Goal: Information Seeking & Learning: Learn about a topic

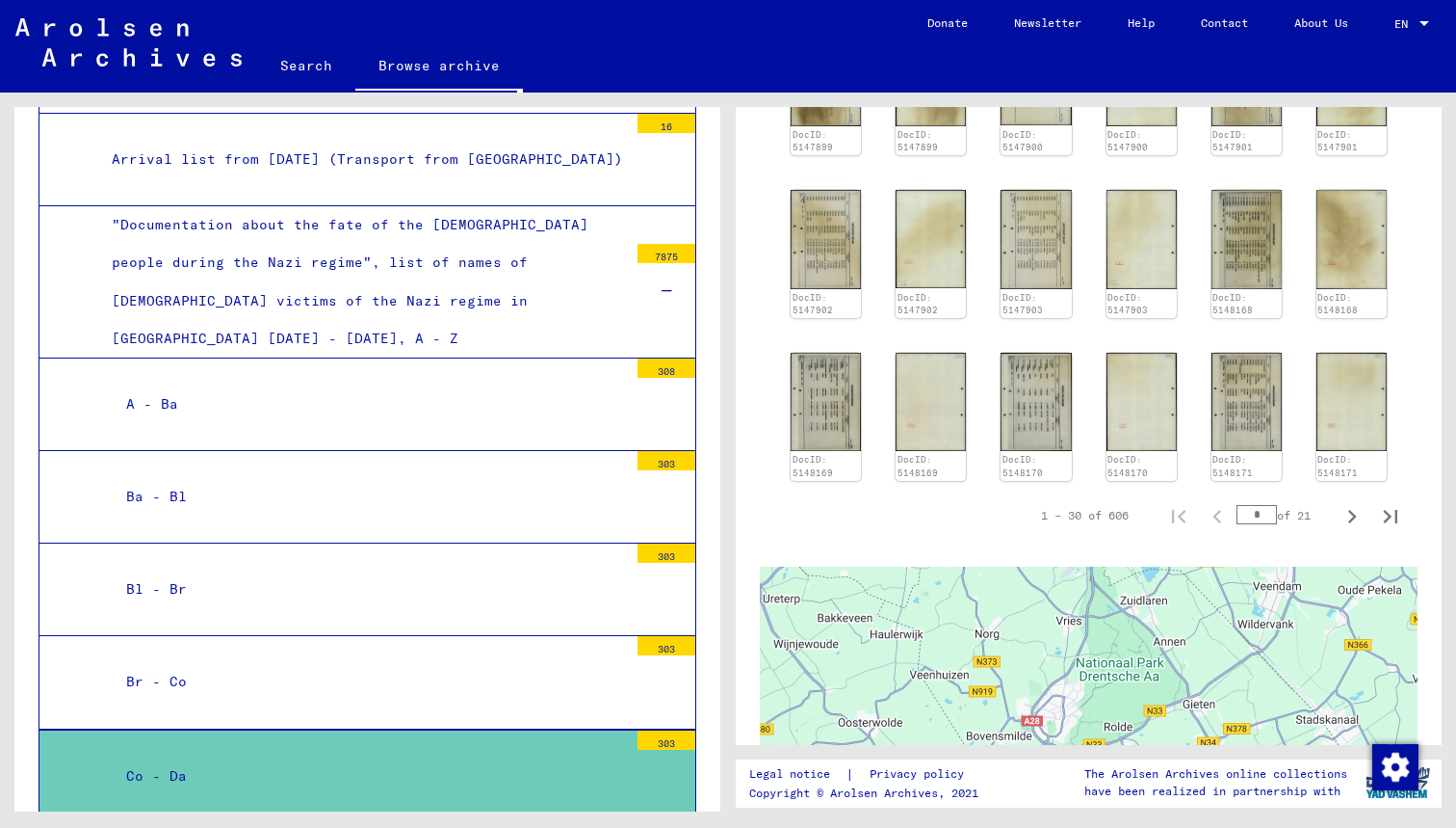
scroll to position [759, 0]
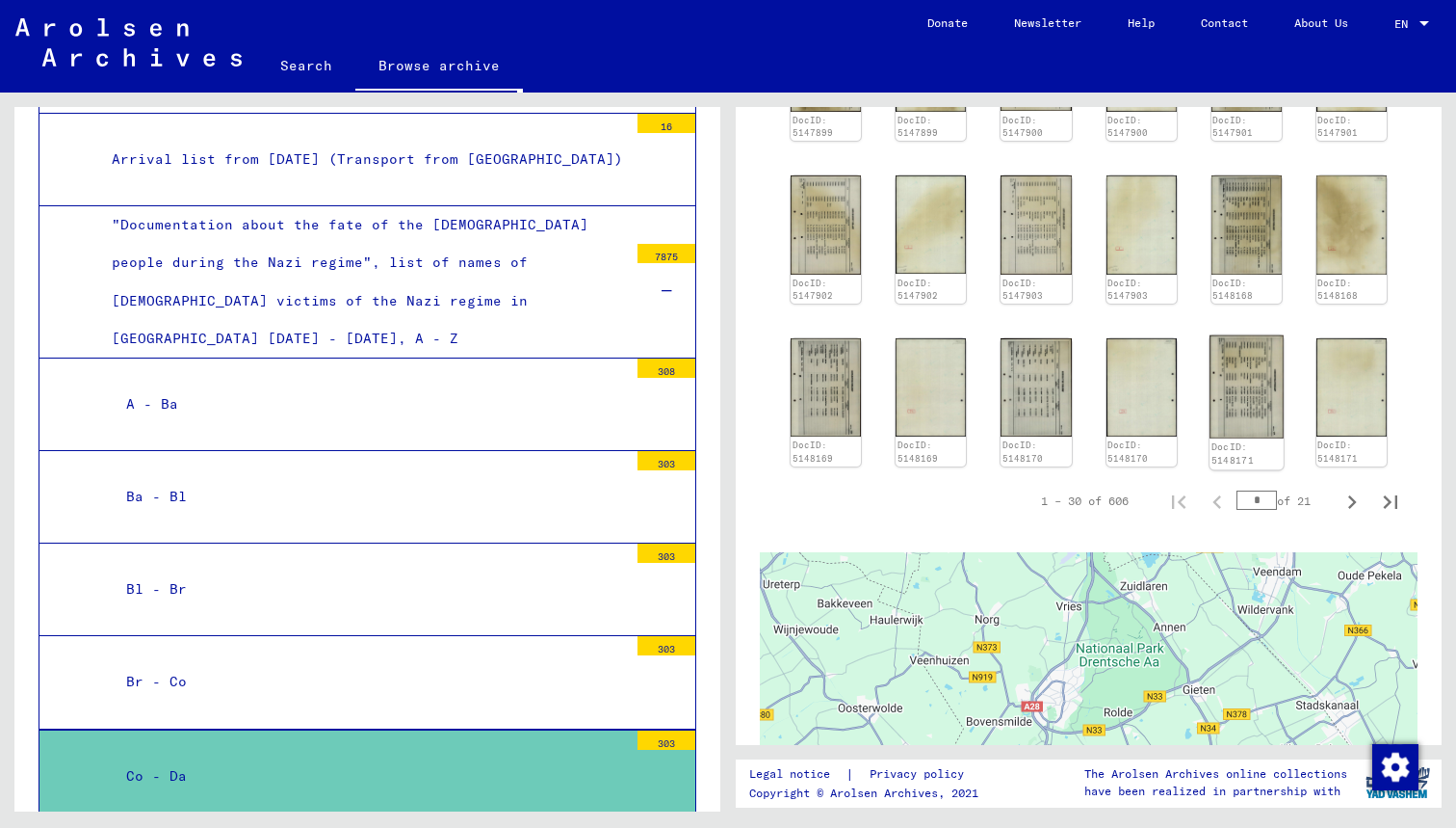
click at [1228, 424] on img at bounding box center [1247, 386] width 74 height 103
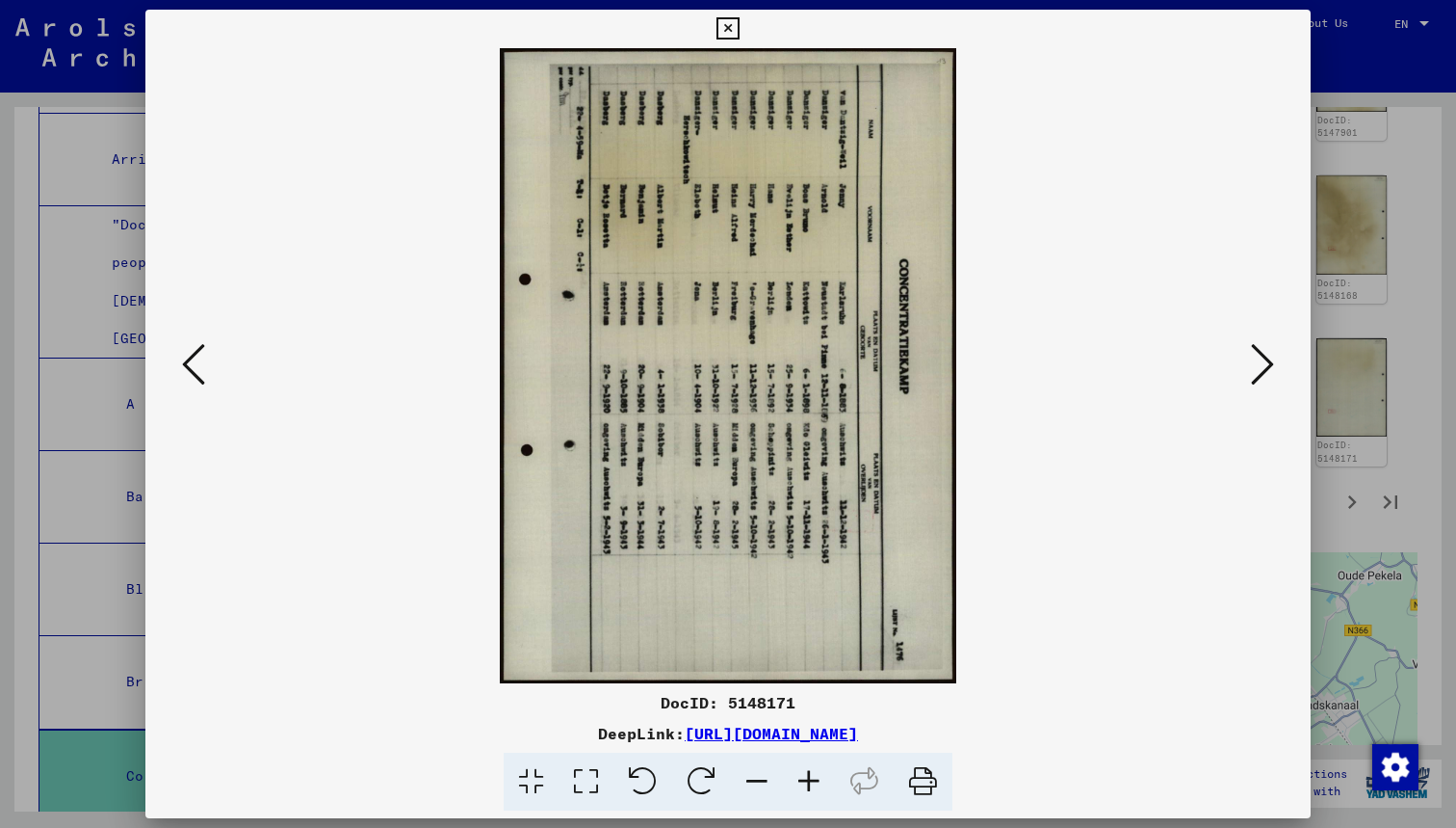
click at [1260, 365] on icon at bounding box center [1263, 364] width 23 height 46
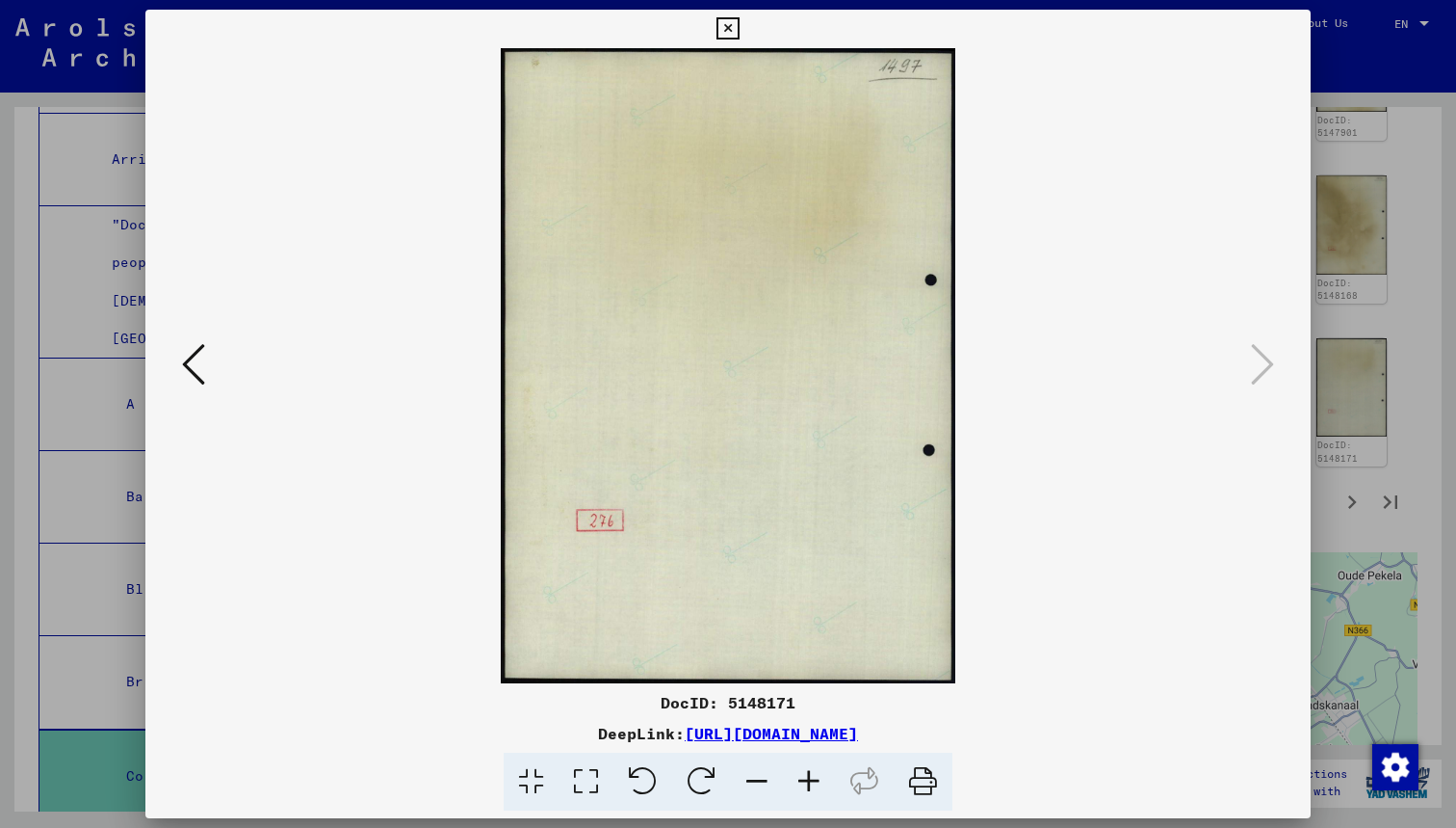
click at [190, 364] on icon at bounding box center [193, 364] width 23 height 46
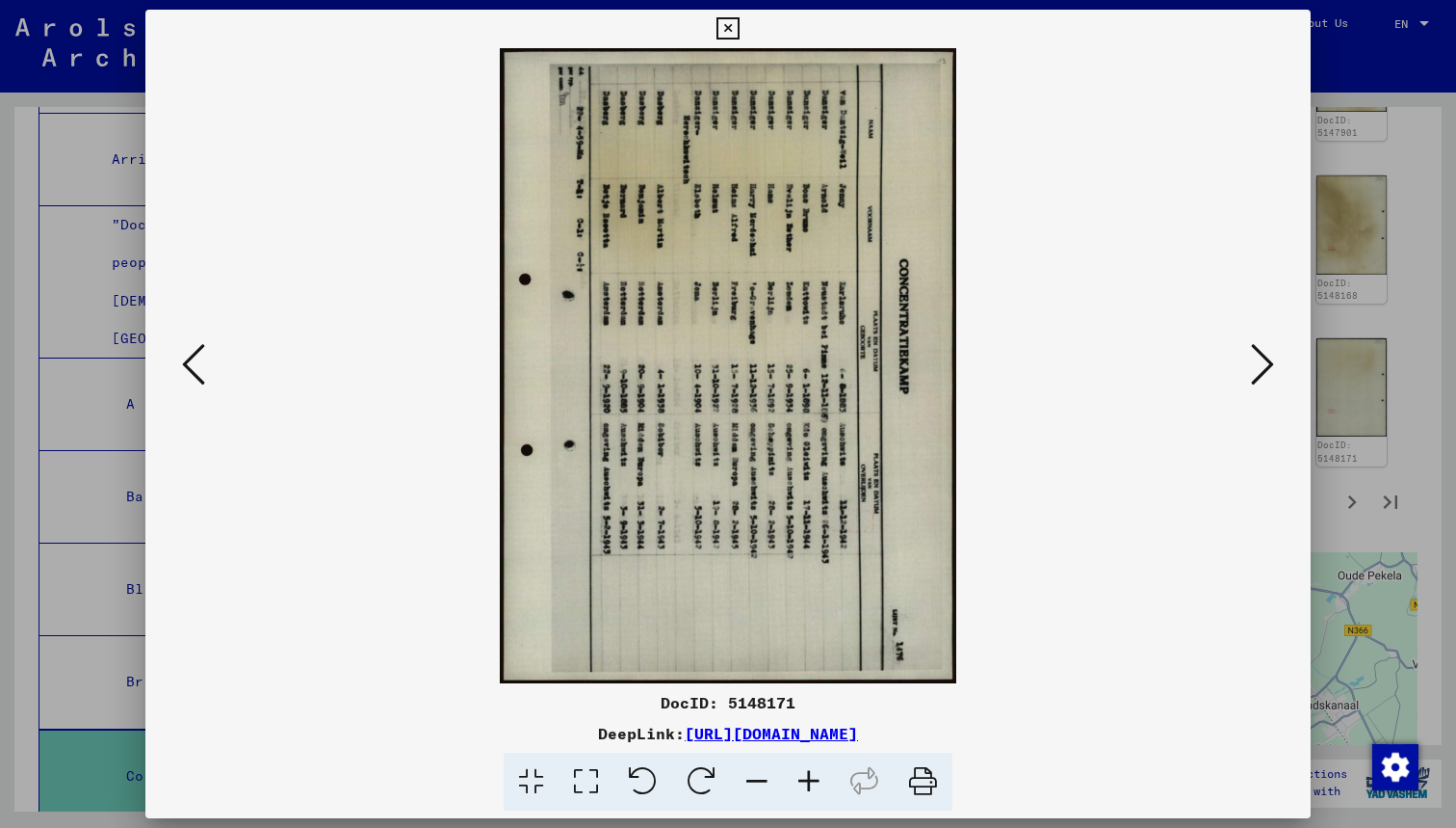
click at [189, 390] on button at bounding box center [193, 366] width 34 height 55
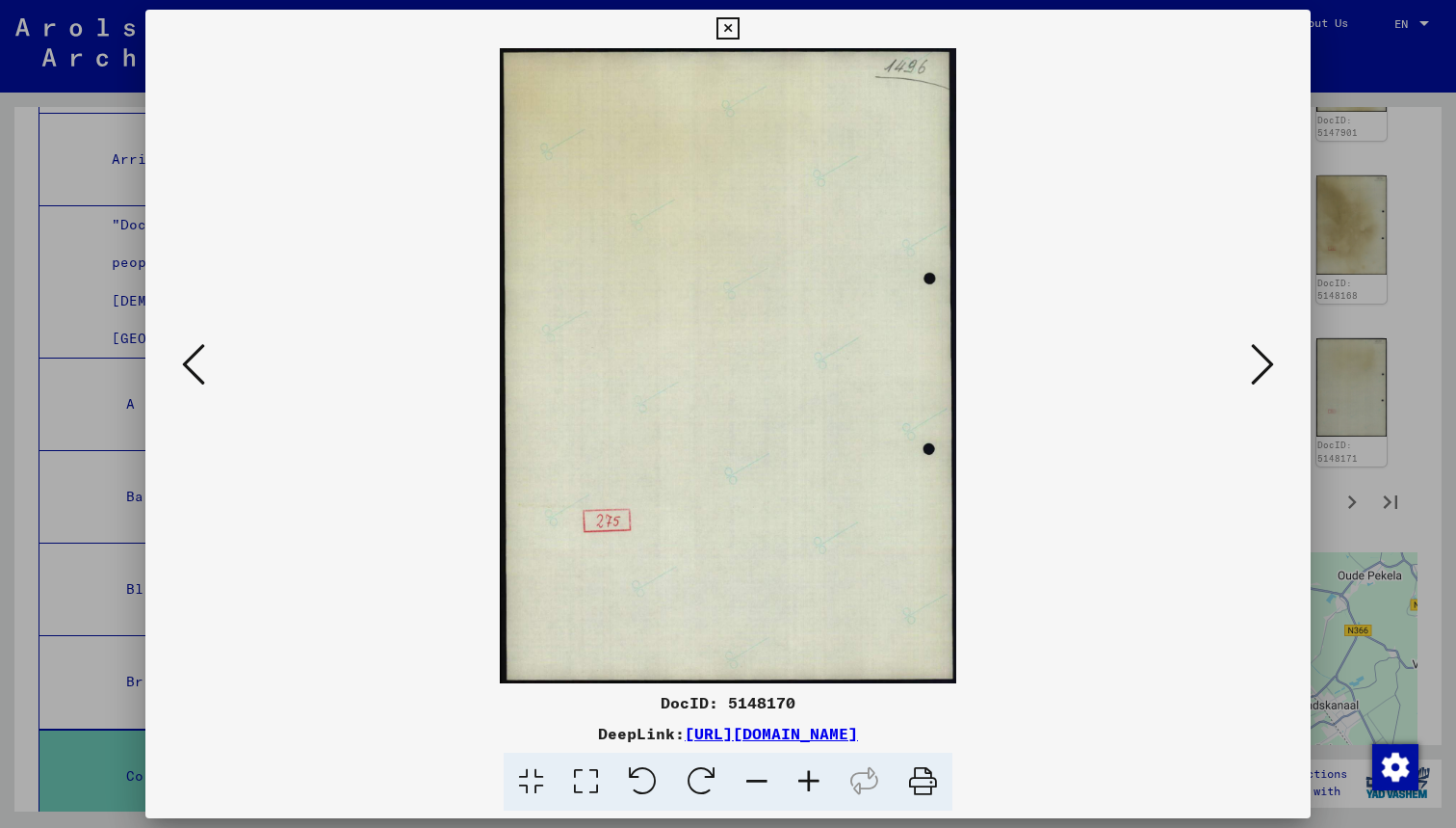
click at [199, 376] on icon at bounding box center [193, 364] width 23 height 46
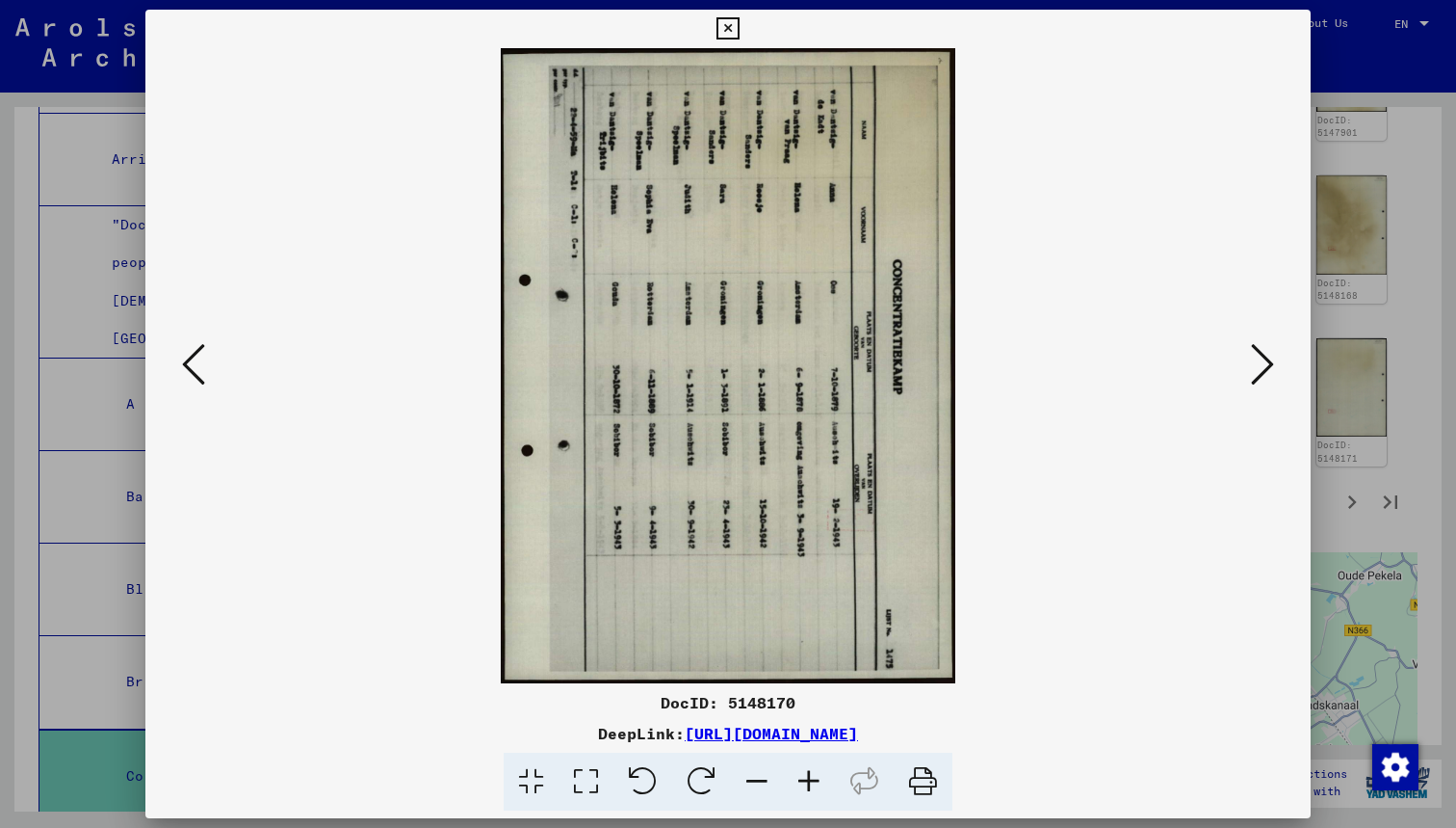
click at [199, 376] on icon at bounding box center [193, 364] width 23 height 46
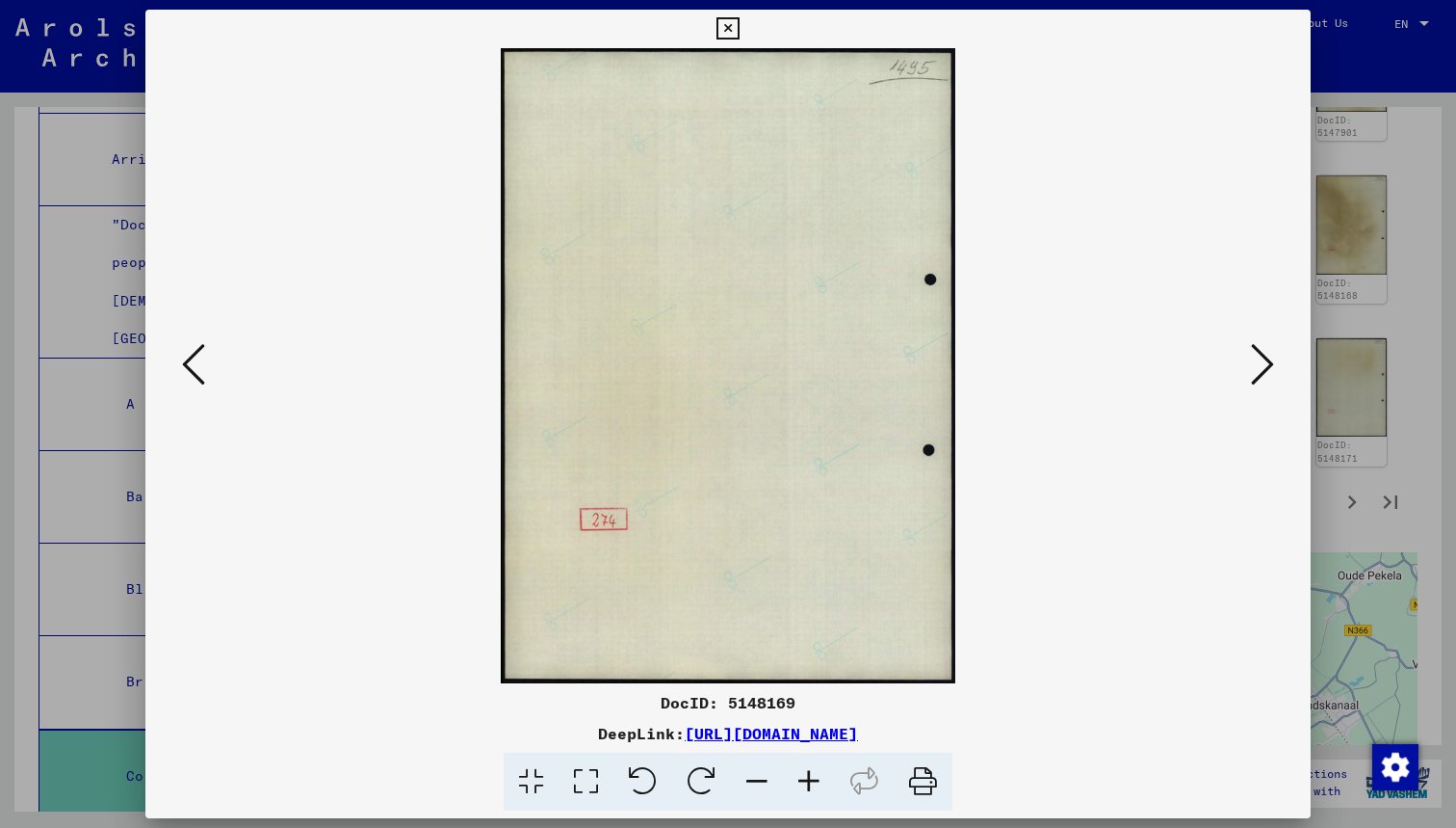
click at [199, 376] on icon at bounding box center [193, 364] width 23 height 46
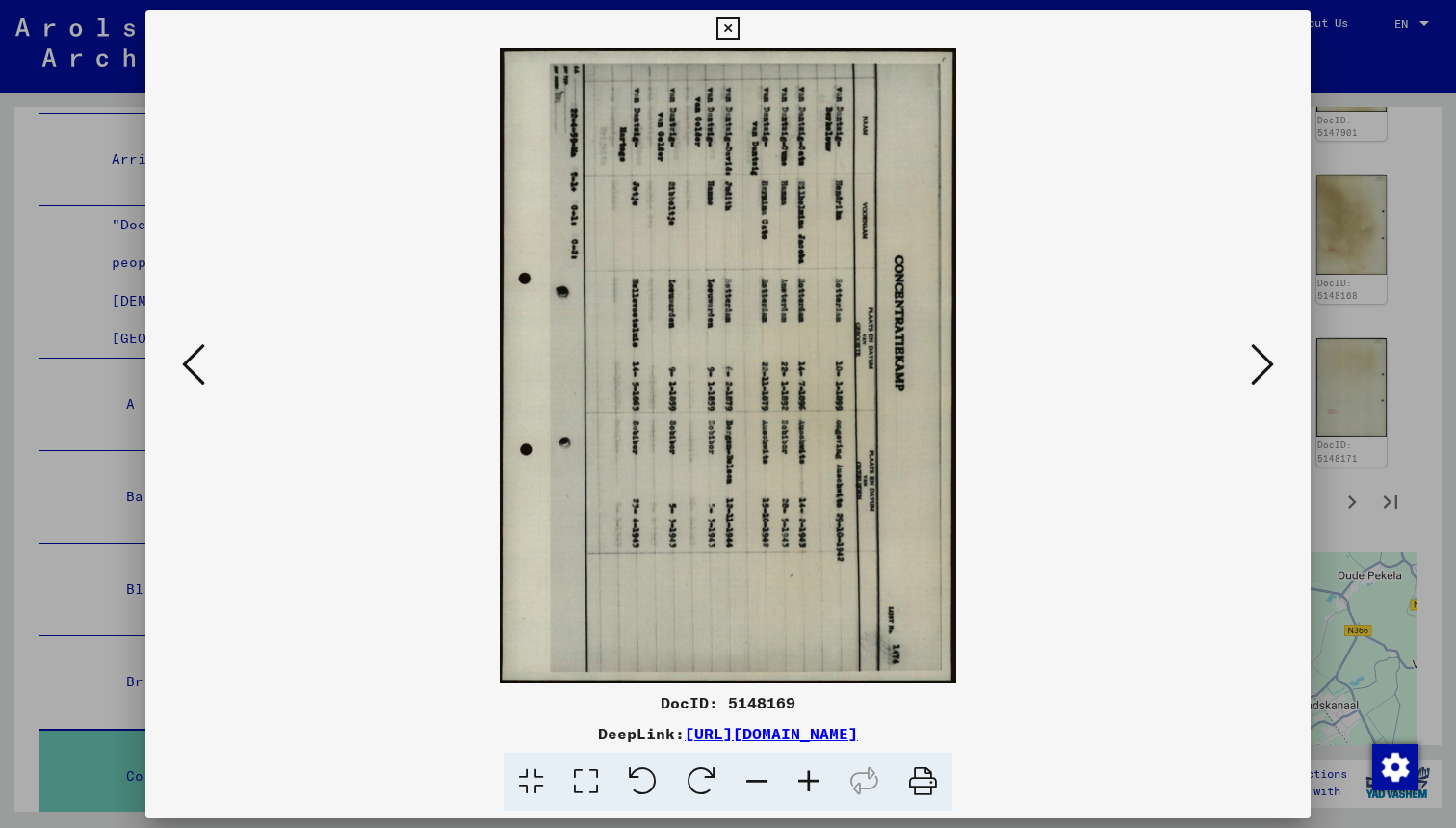
click at [199, 376] on icon at bounding box center [193, 364] width 23 height 46
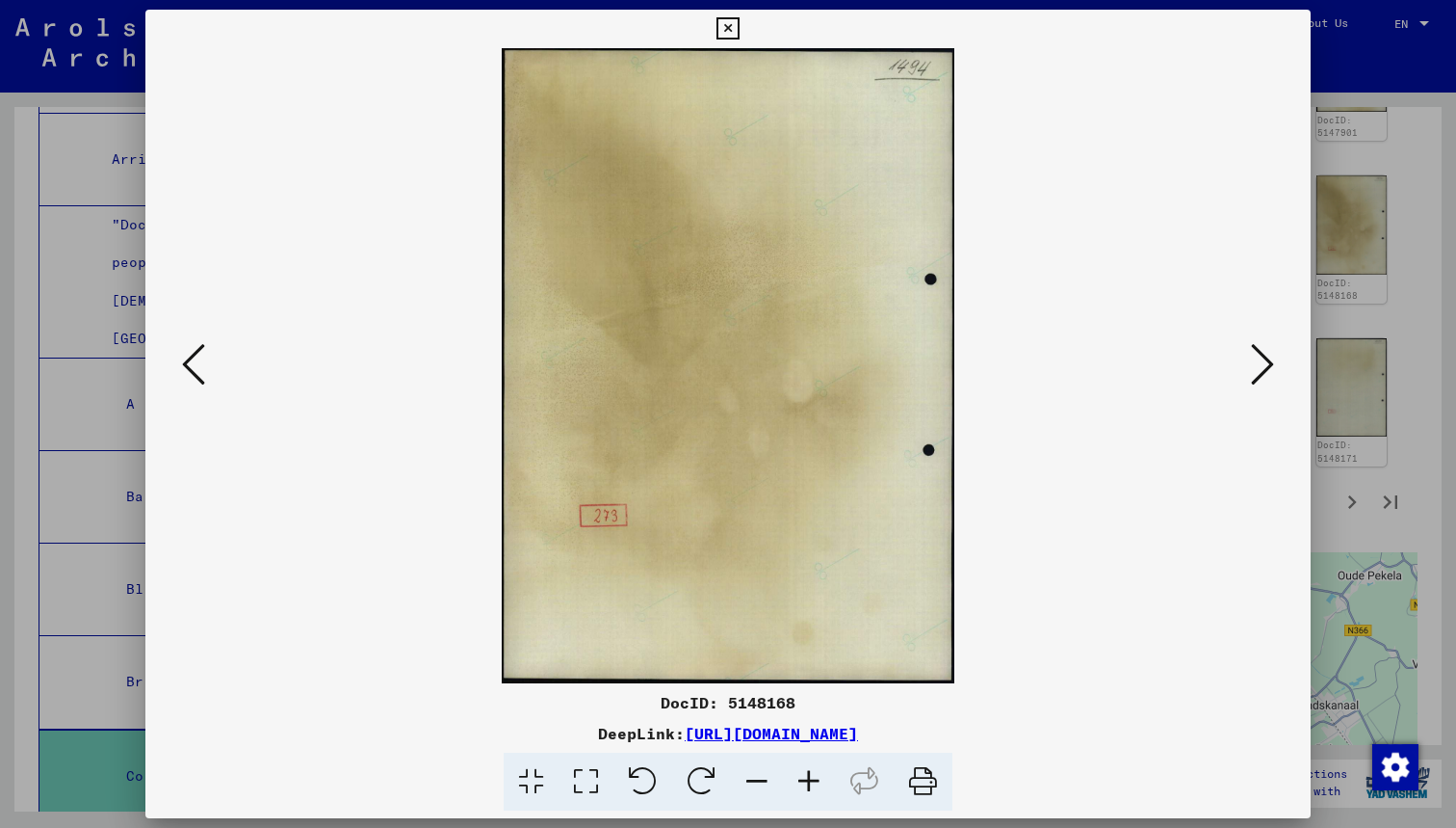
click at [199, 376] on icon at bounding box center [193, 364] width 23 height 46
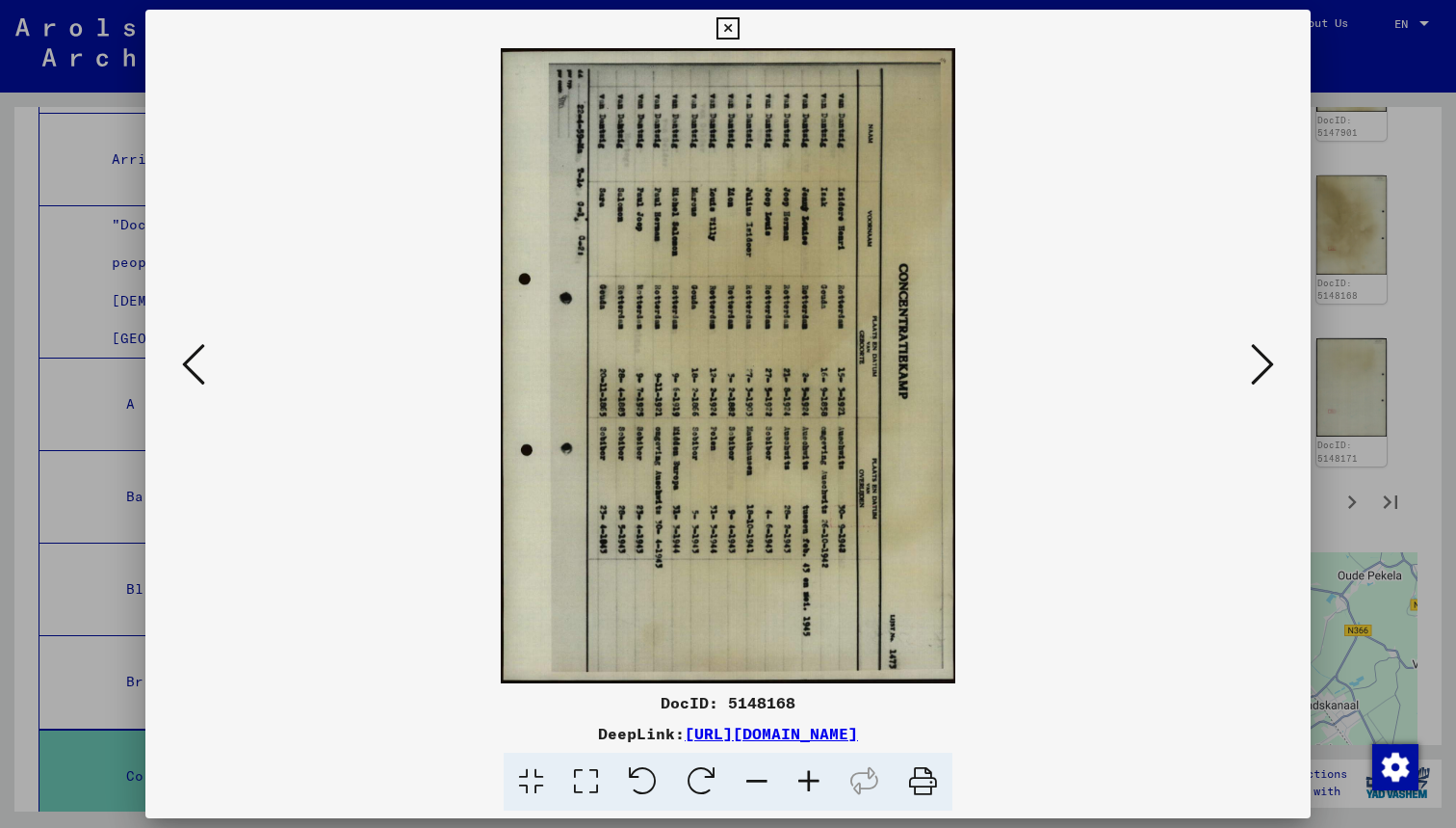
click at [199, 376] on icon at bounding box center [193, 364] width 23 height 46
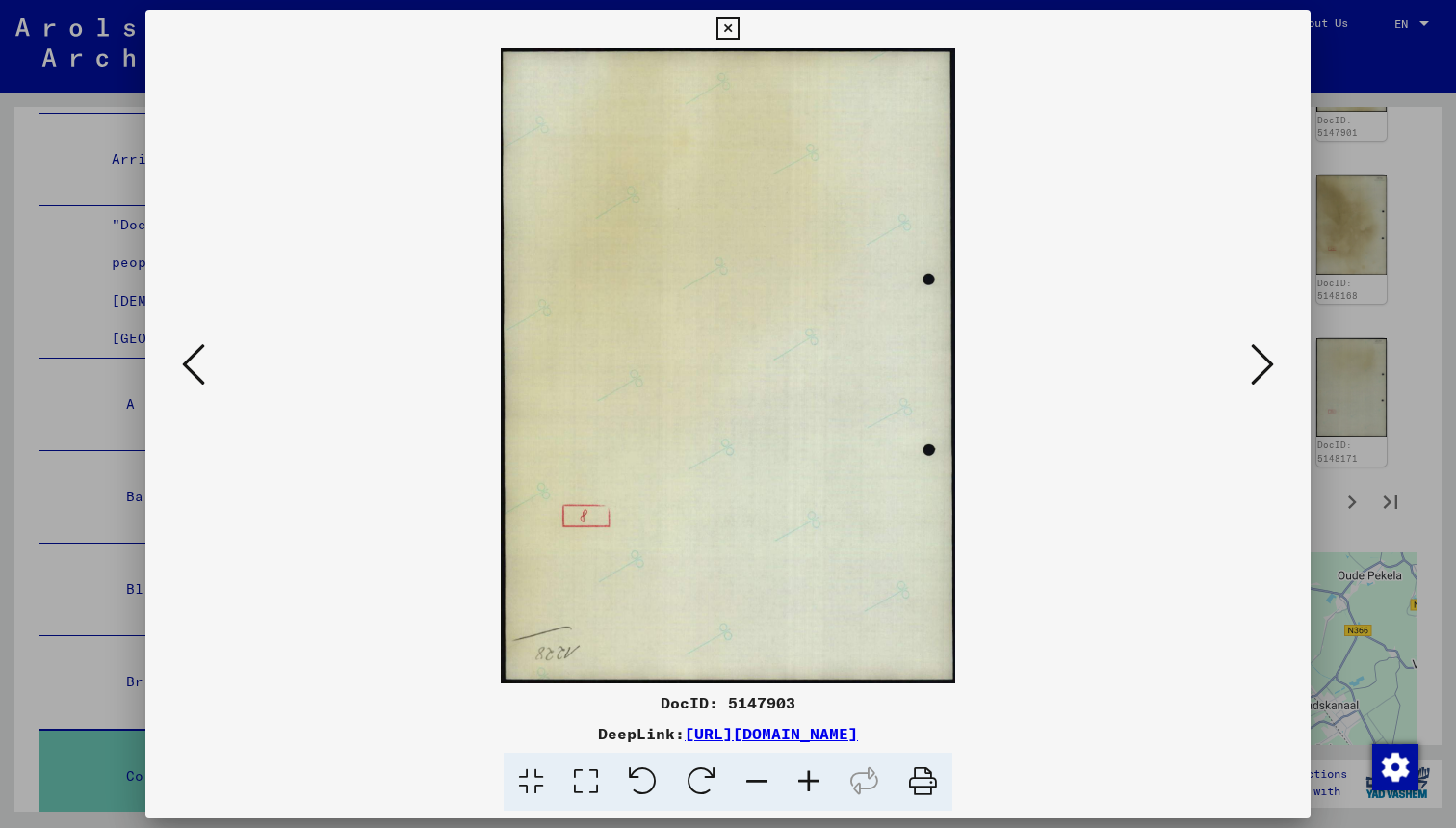
click at [199, 376] on icon at bounding box center [193, 364] width 23 height 46
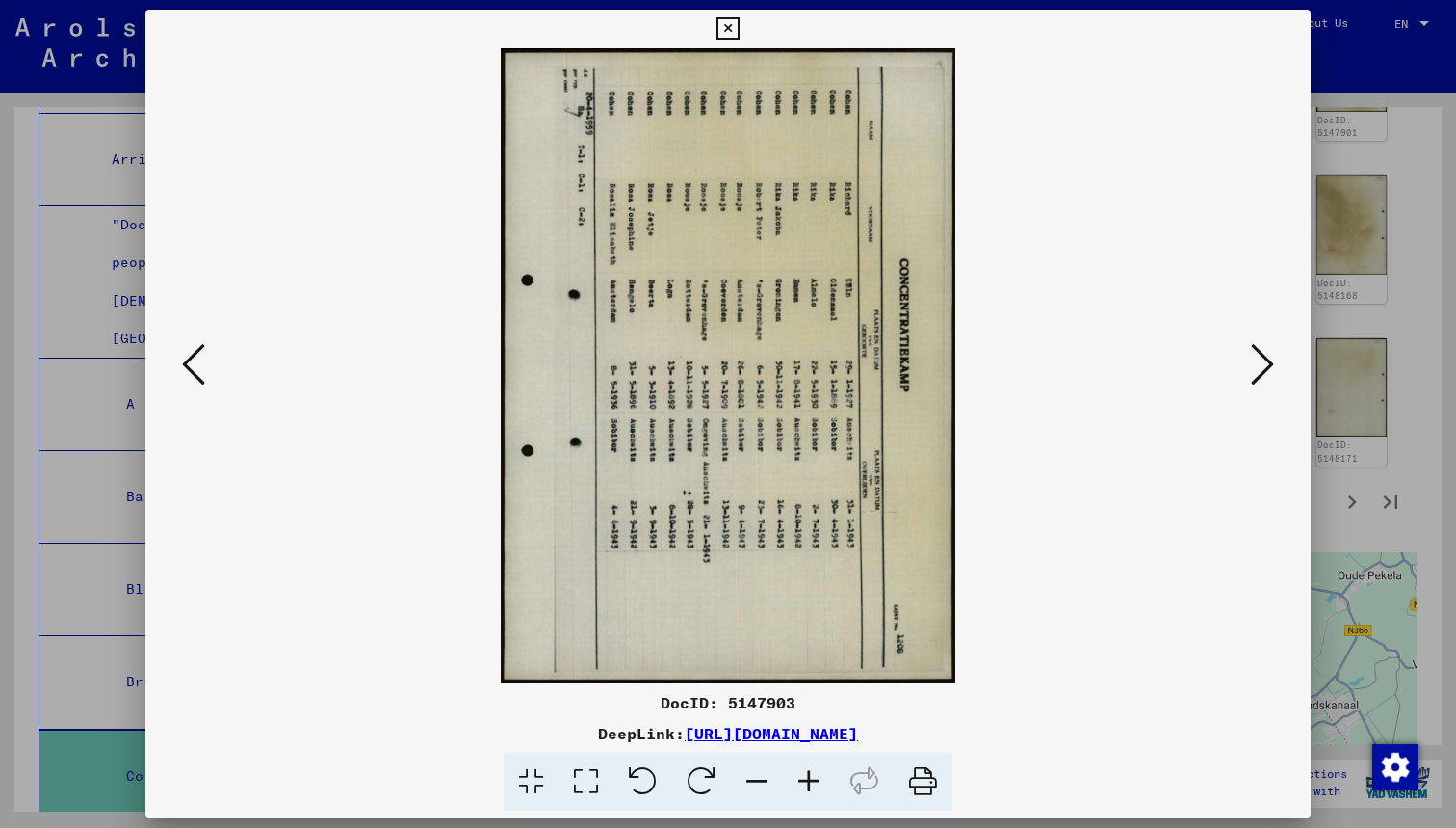
click at [636, 790] on icon at bounding box center [643, 782] width 59 height 59
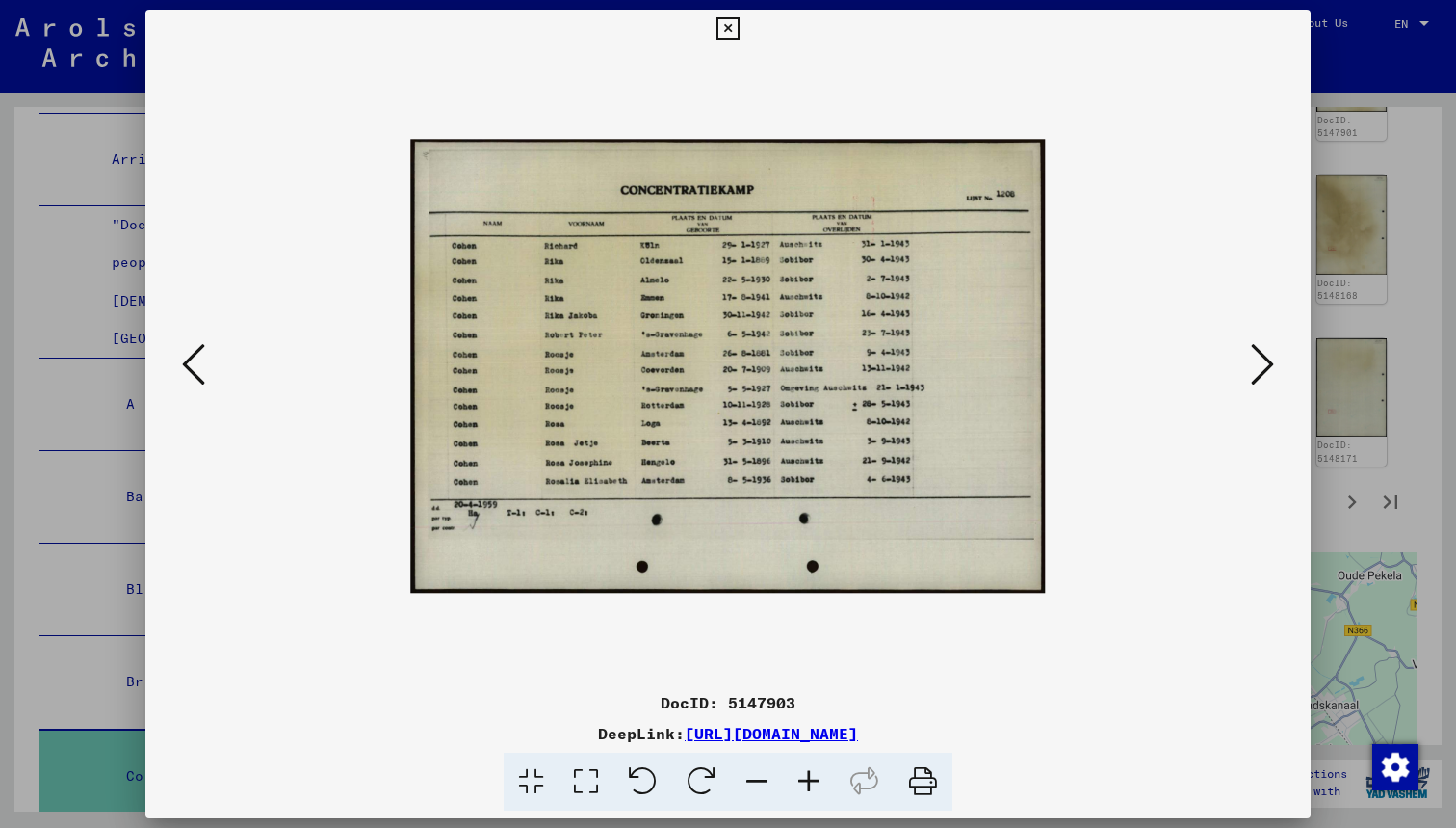
click at [202, 368] on icon at bounding box center [193, 364] width 23 height 46
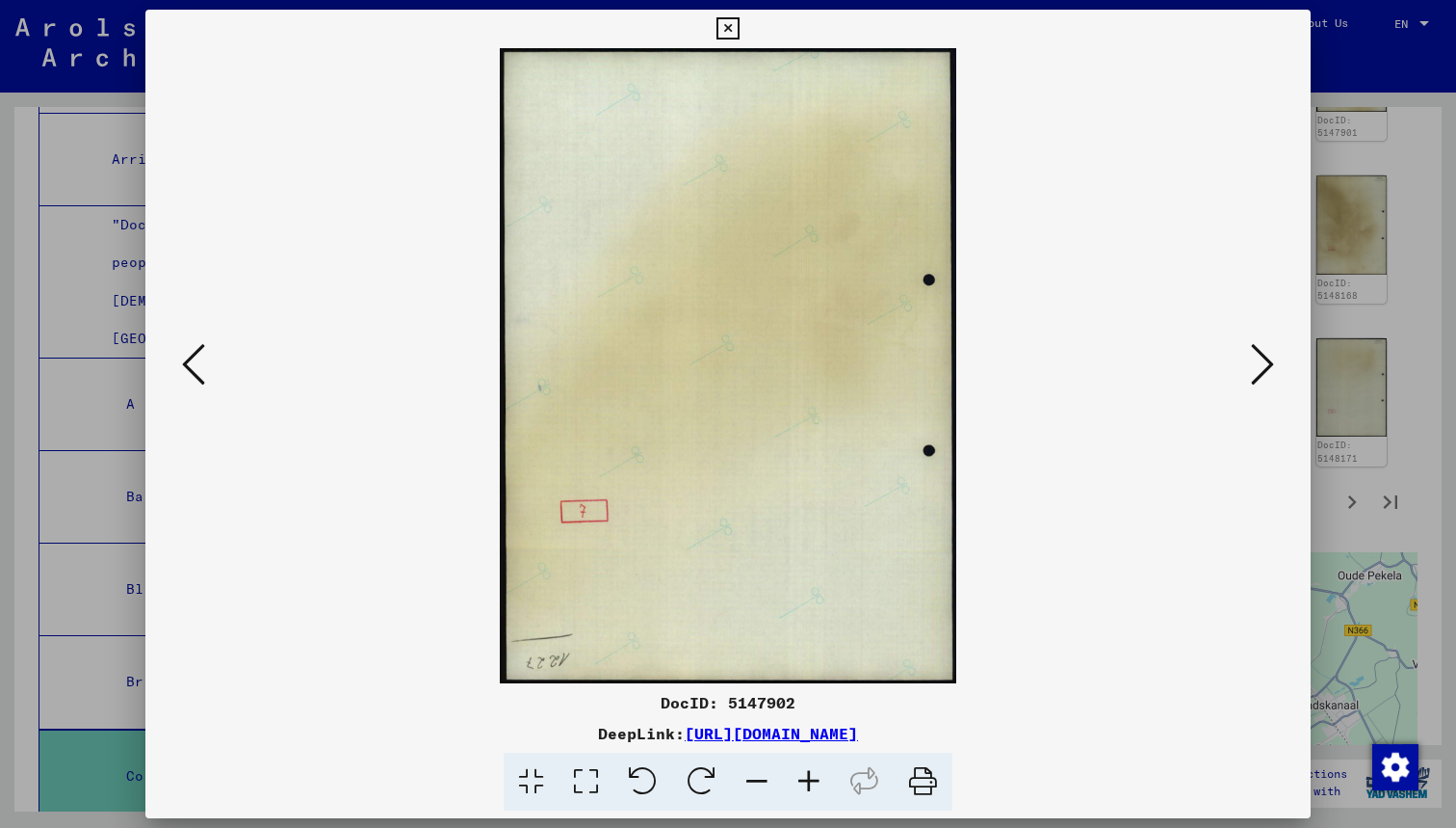
click at [202, 368] on icon at bounding box center [193, 364] width 23 height 46
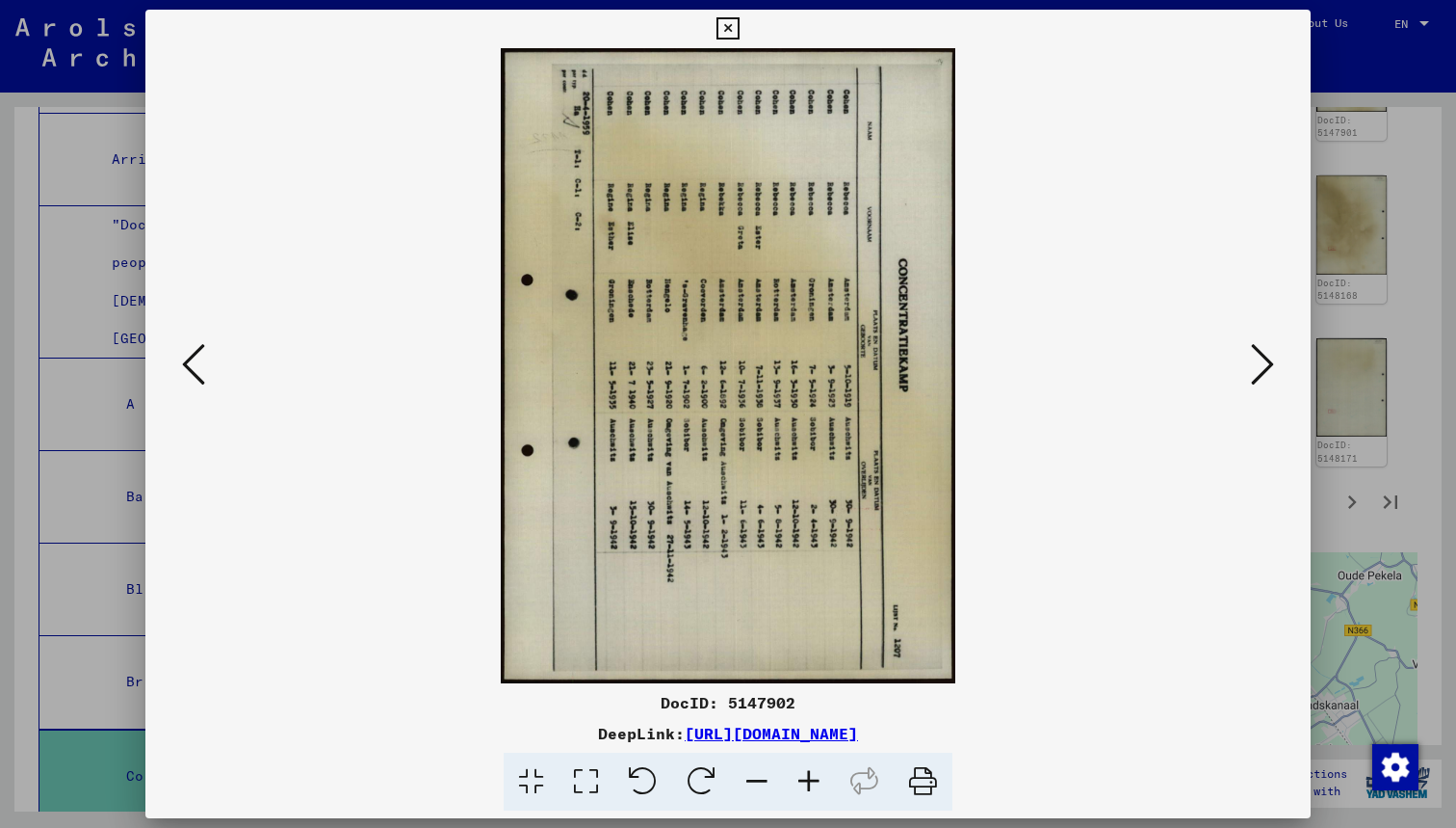
drag, startPoint x: 651, startPoint y: 771, endPoint x: 656, endPoint y: 745, distance: 26.5
click at [651, 771] on icon at bounding box center [643, 782] width 59 height 59
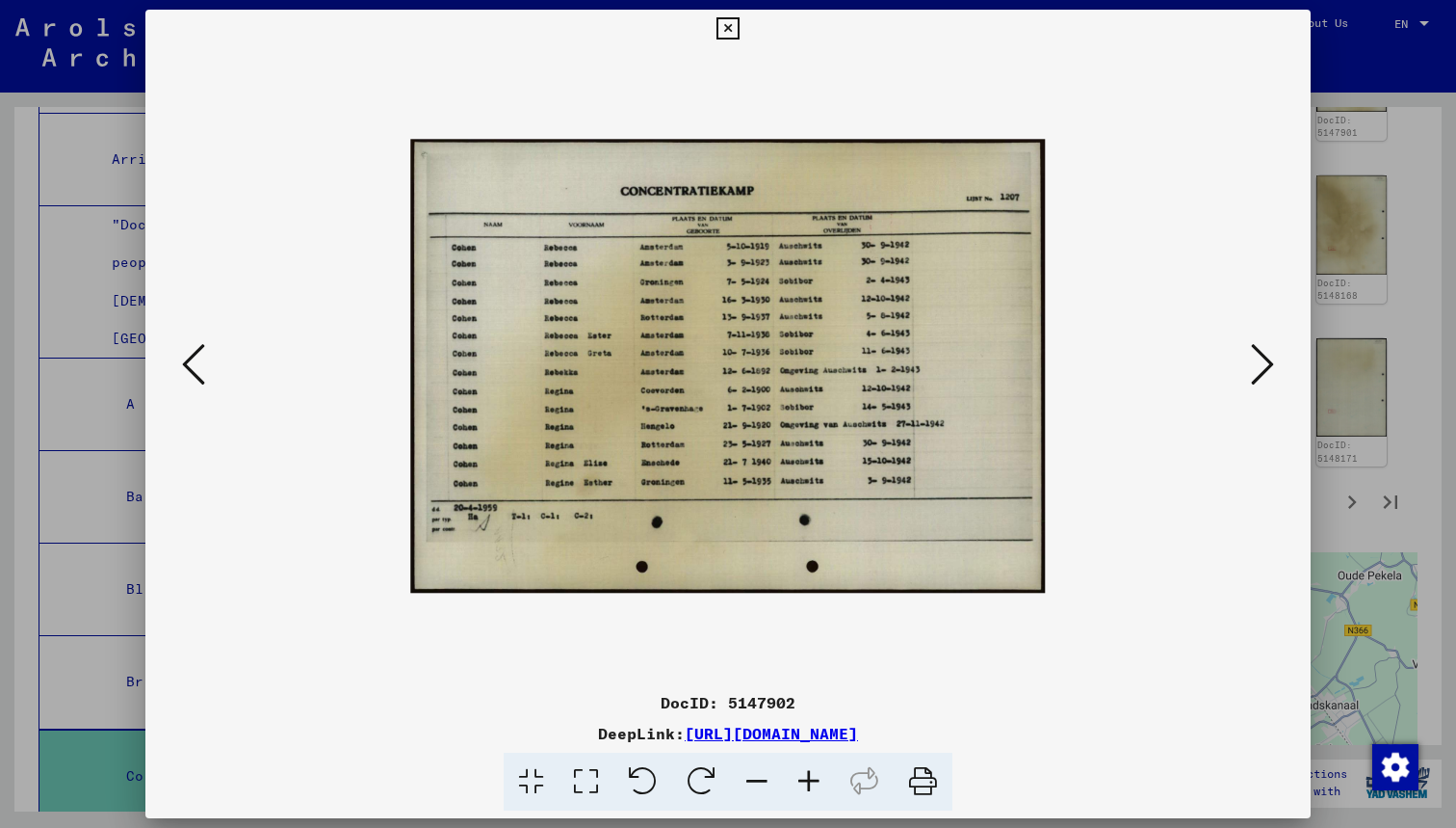
click at [806, 777] on icon at bounding box center [808, 782] width 52 height 59
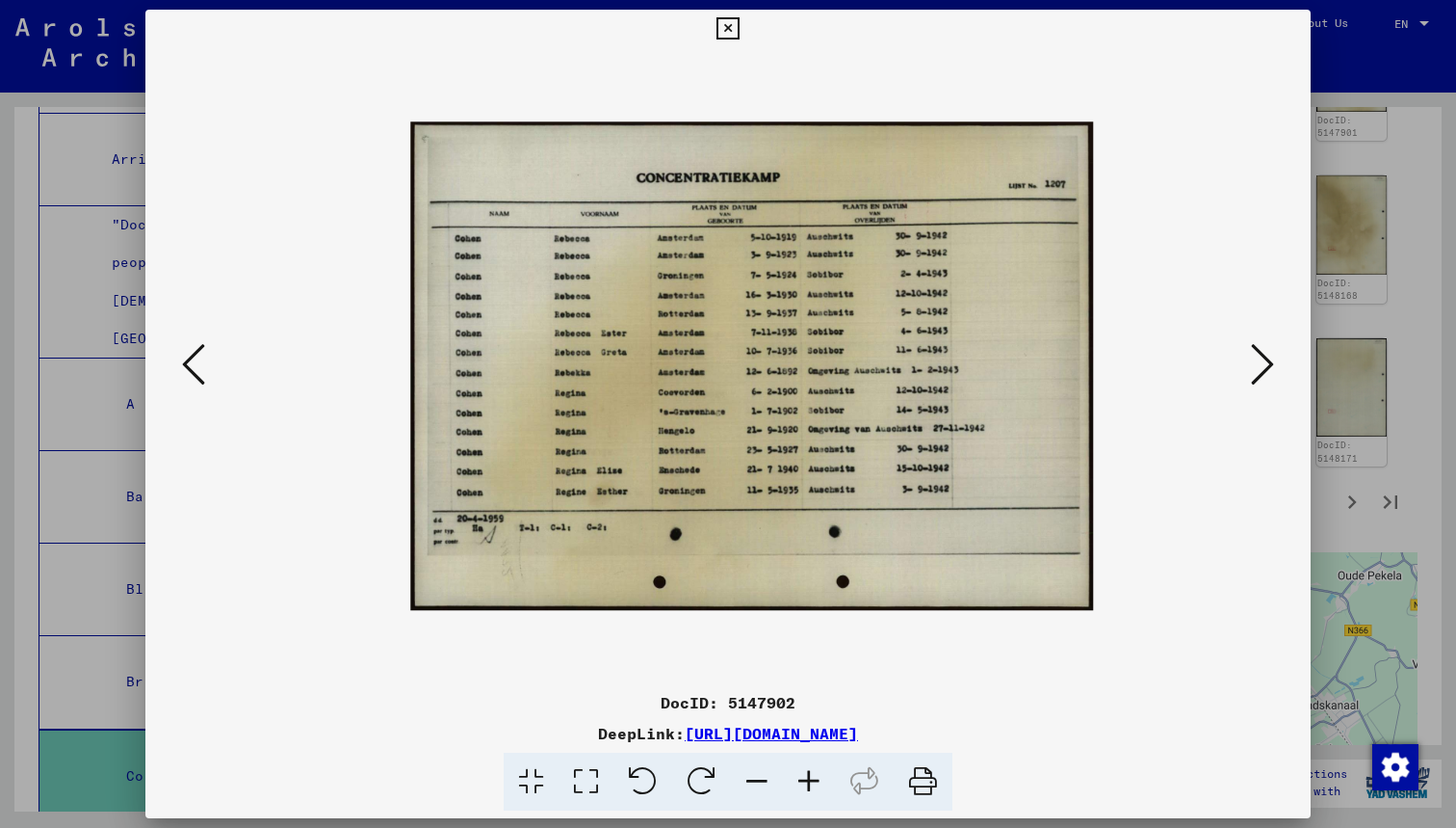
click at [806, 777] on icon at bounding box center [808, 782] width 52 height 59
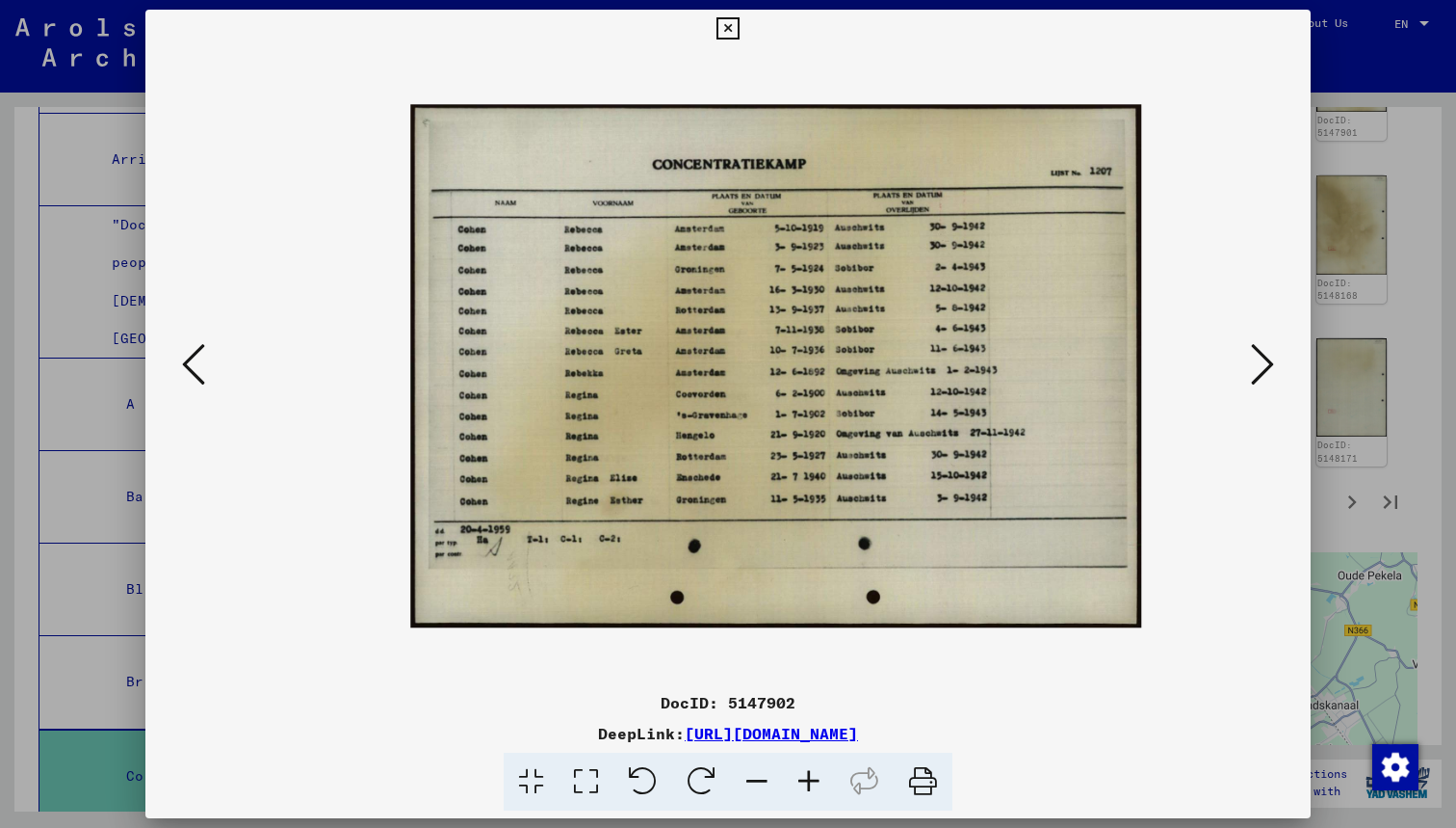
click at [805, 777] on icon at bounding box center [808, 782] width 52 height 59
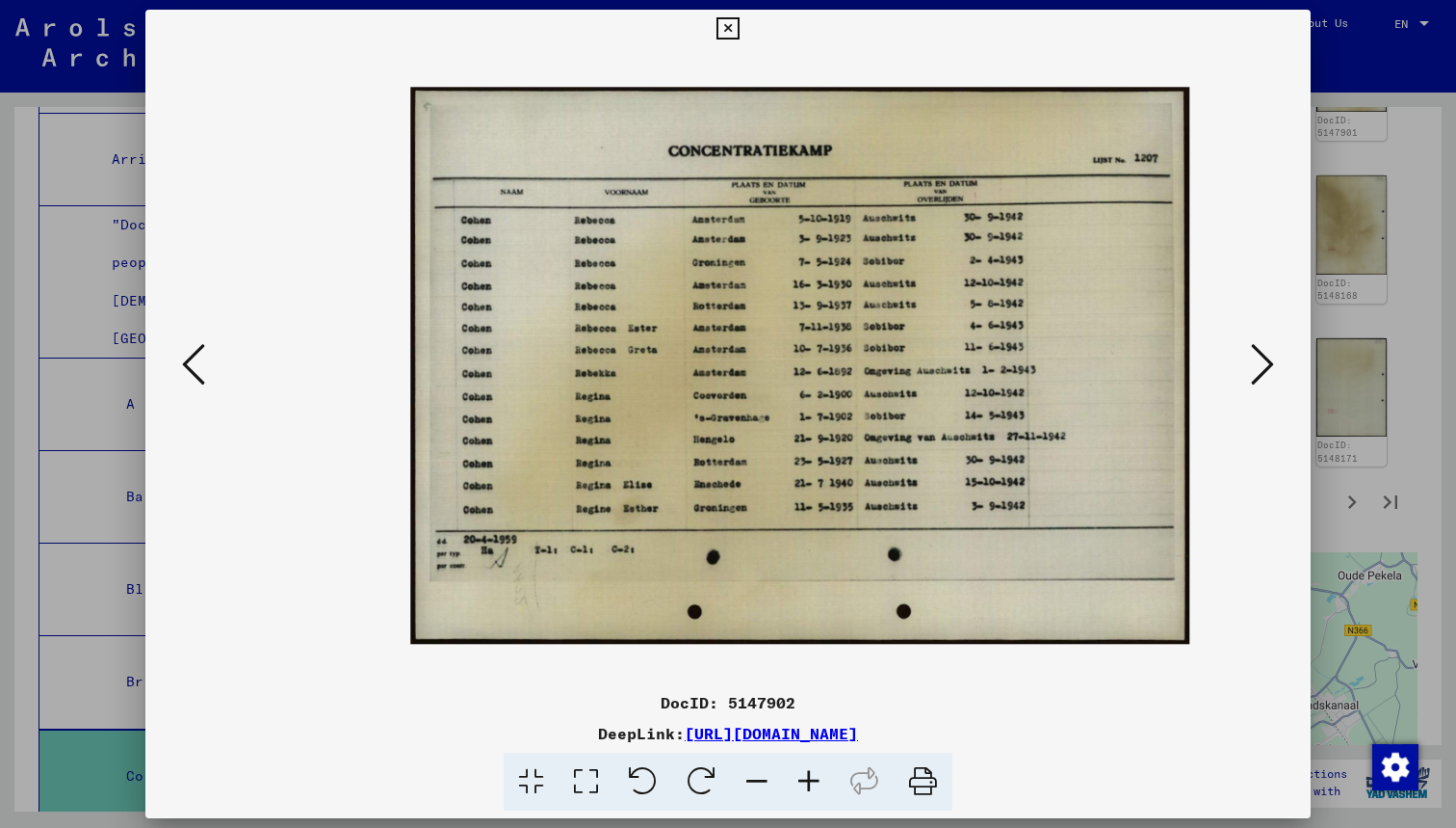
click at [805, 777] on icon at bounding box center [808, 782] width 52 height 59
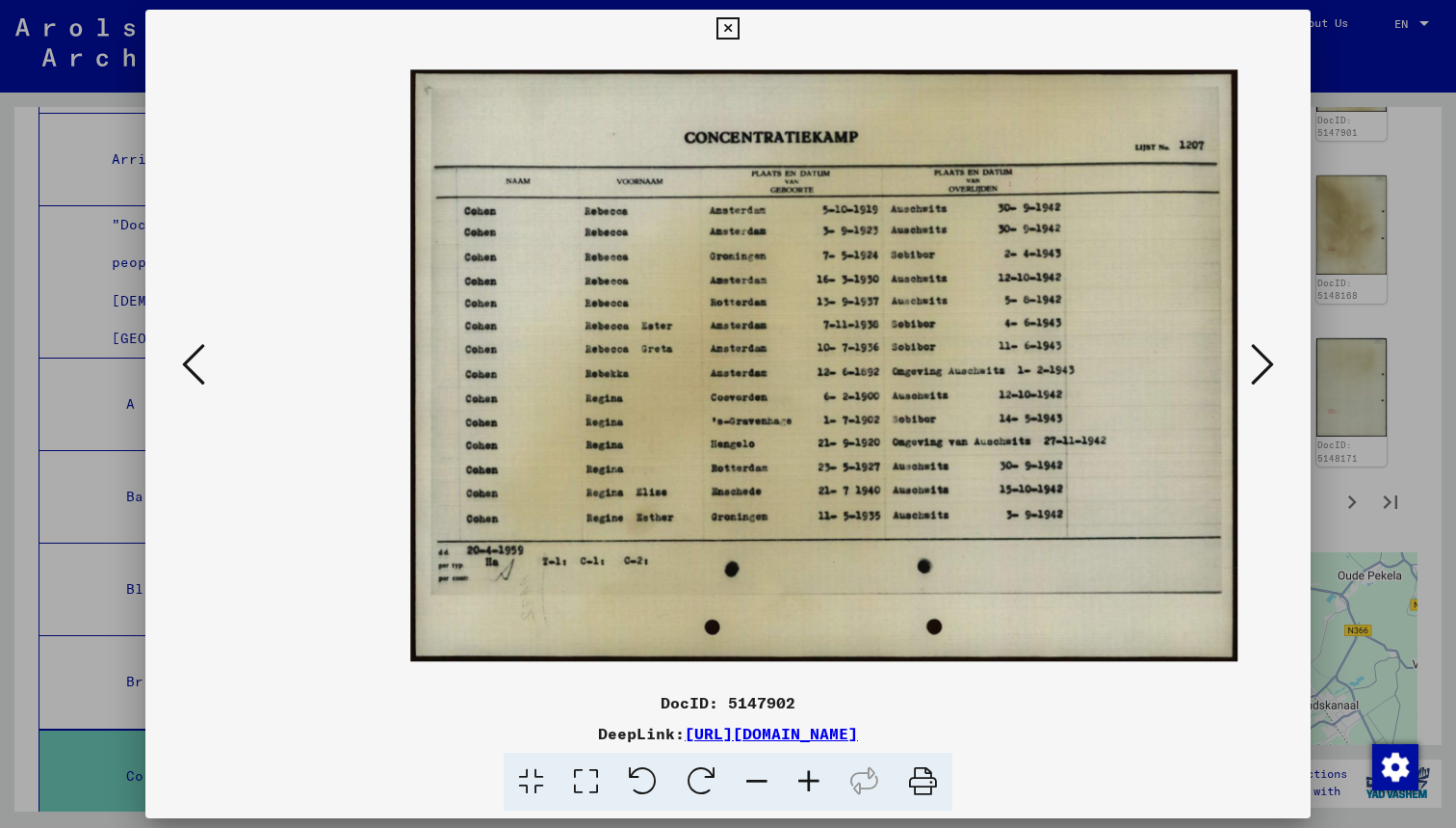
click at [205, 327] on div at bounding box center [728, 366] width 1166 height 635
click at [186, 351] on icon at bounding box center [193, 364] width 23 height 46
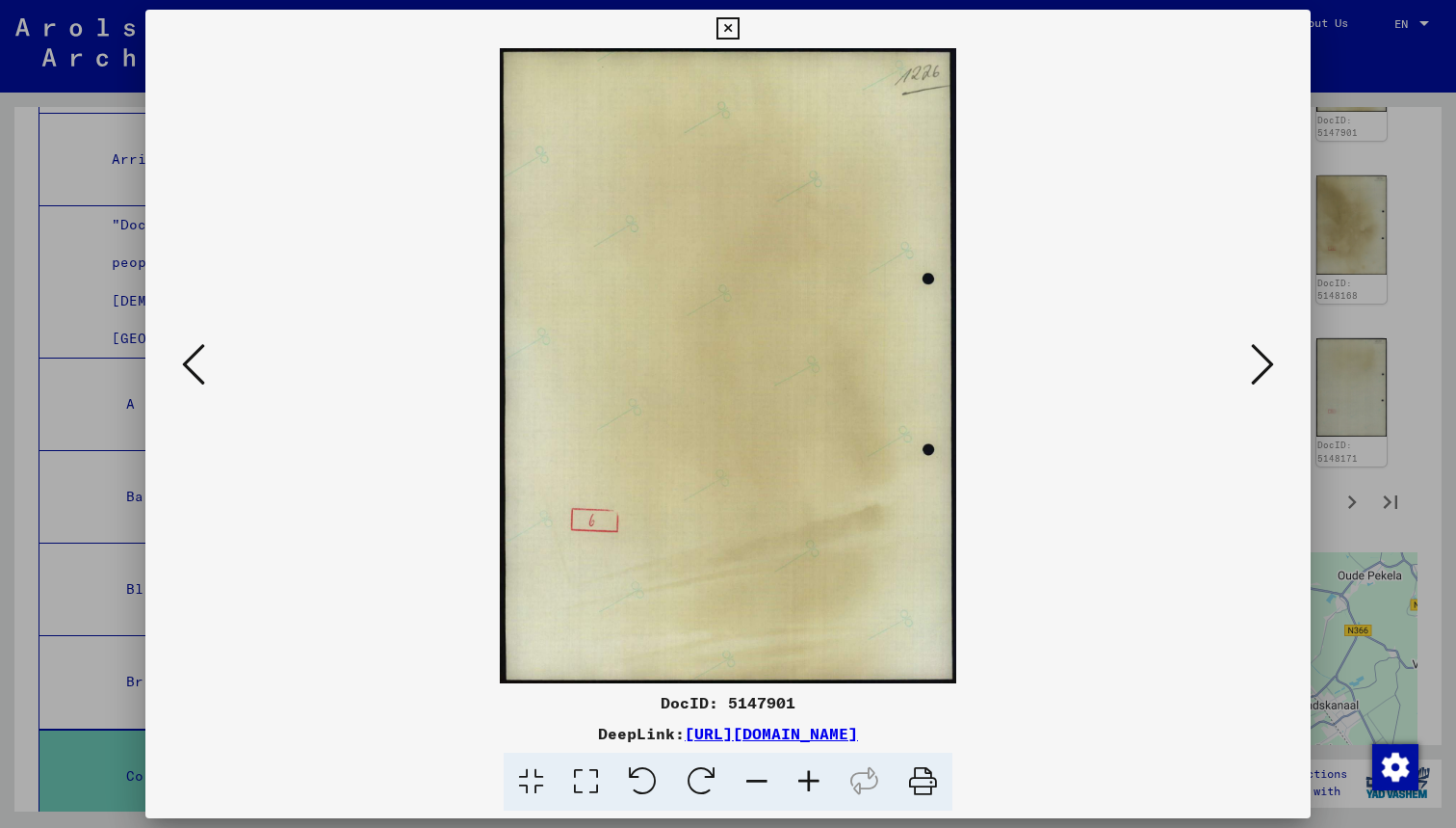
click at [186, 351] on icon at bounding box center [193, 364] width 23 height 46
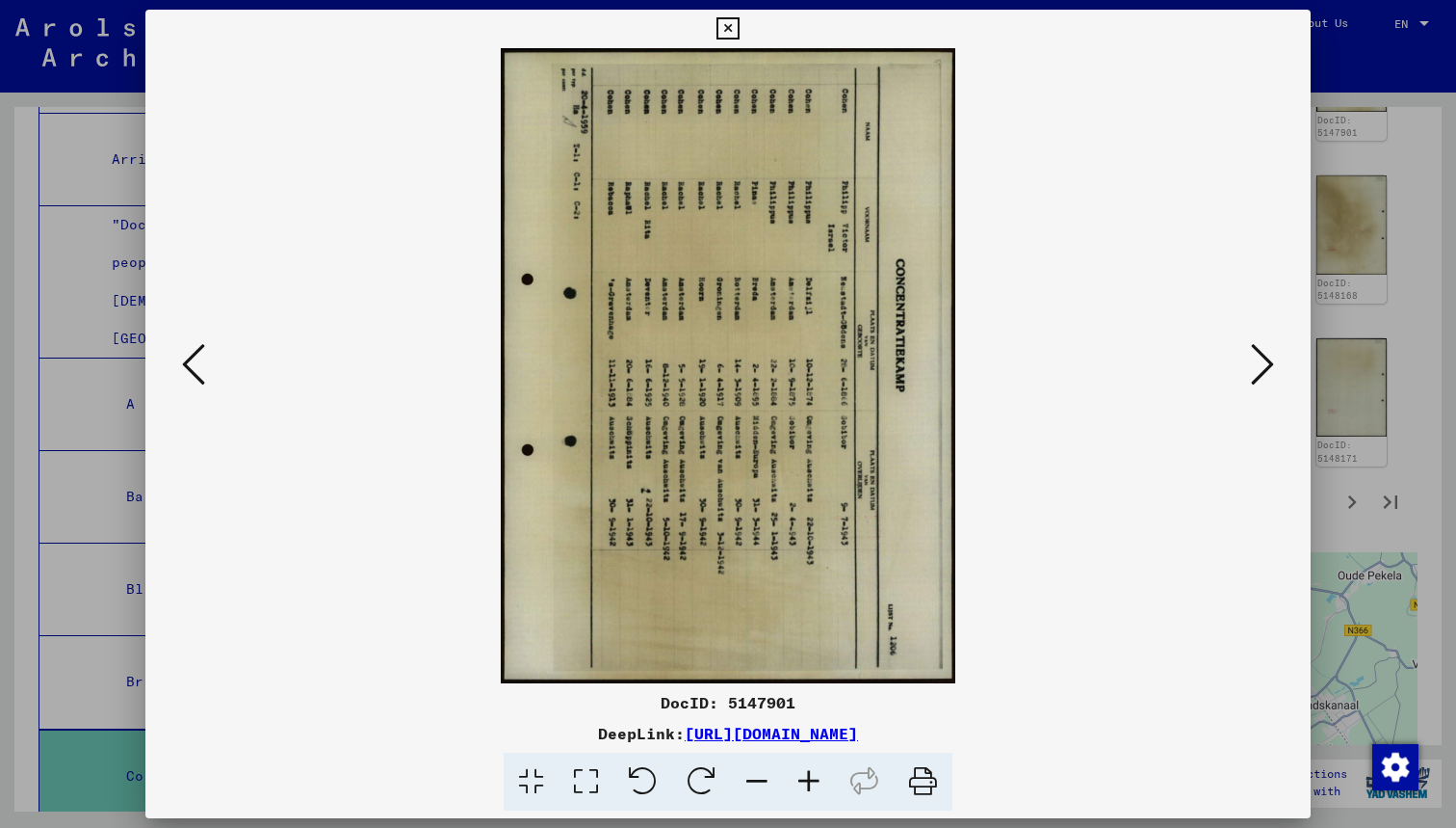
click at [631, 778] on icon at bounding box center [643, 782] width 59 height 59
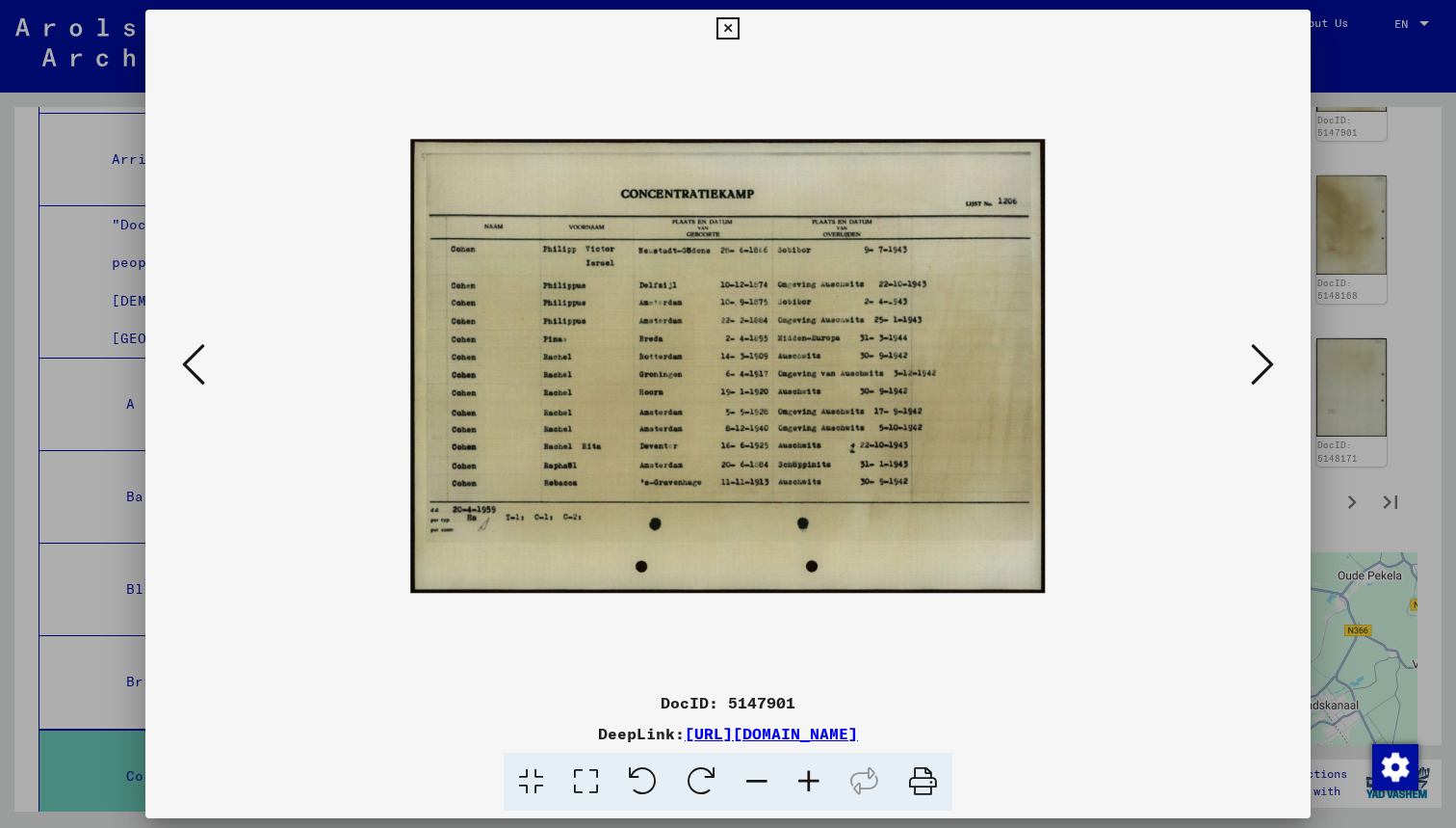
click at [220, 362] on div at bounding box center [728, 366] width 1035 height 635
click at [159, 359] on div at bounding box center [728, 366] width 1166 height 635
click at [172, 359] on div at bounding box center [728, 366] width 1166 height 635
click at [174, 360] on div at bounding box center [728, 366] width 1166 height 635
click at [177, 365] on button at bounding box center [193, 366] width 34 height 55
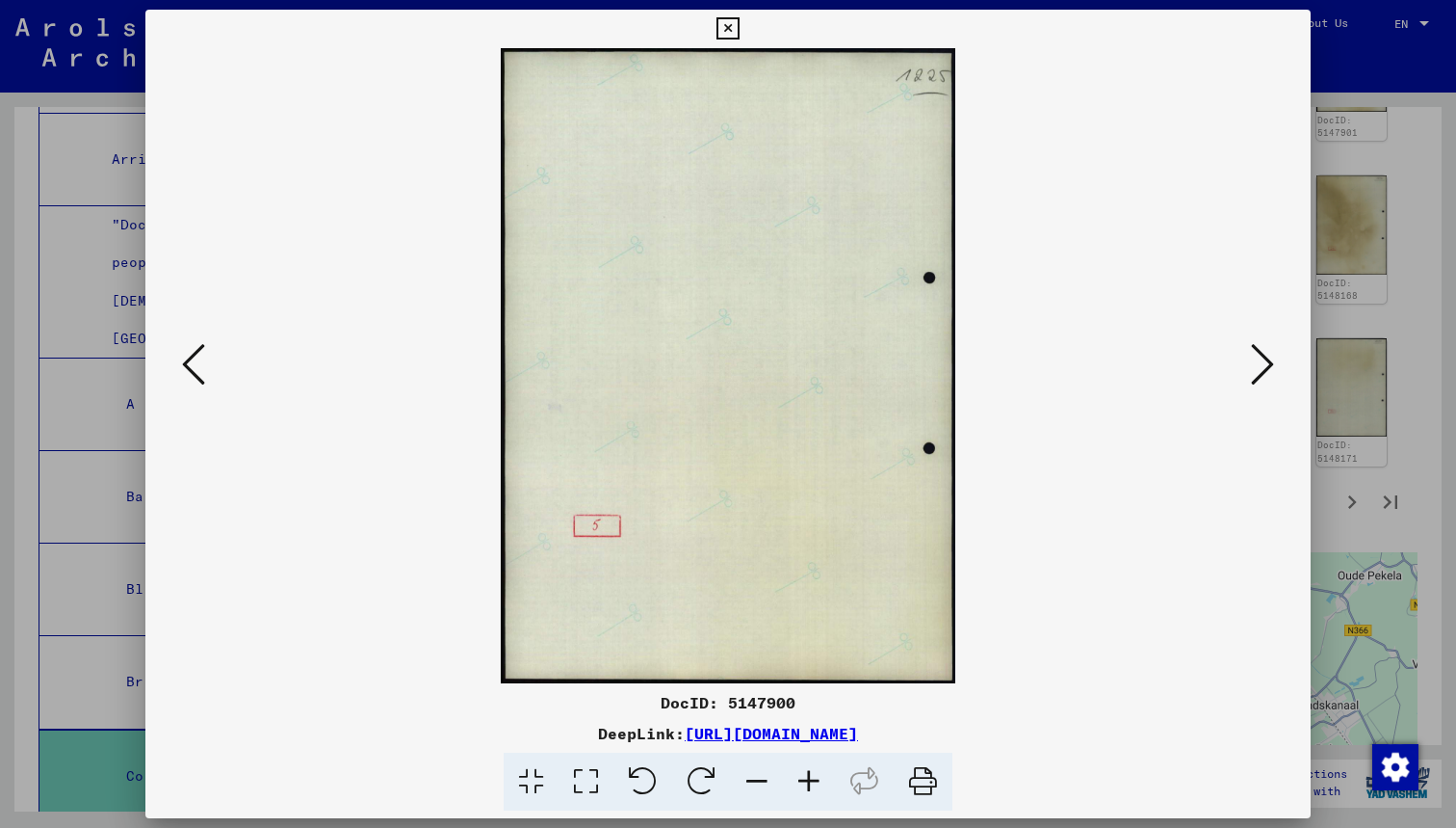
click at [181, 365] on button at bounding box center [193, 366] width 34 height 55
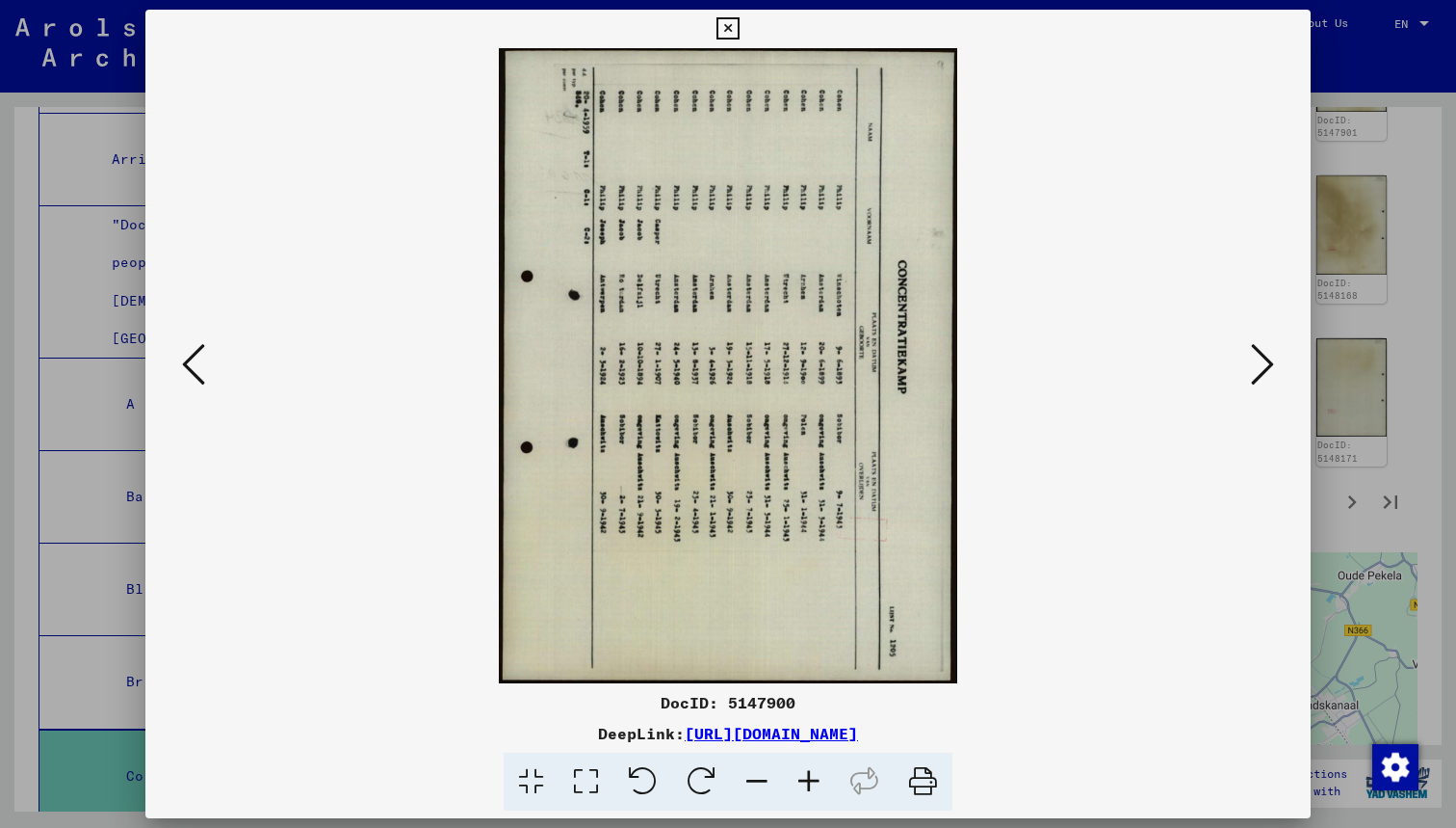
click at [650, 784] on icon at bounding box center [643, 782] width 59 height 59
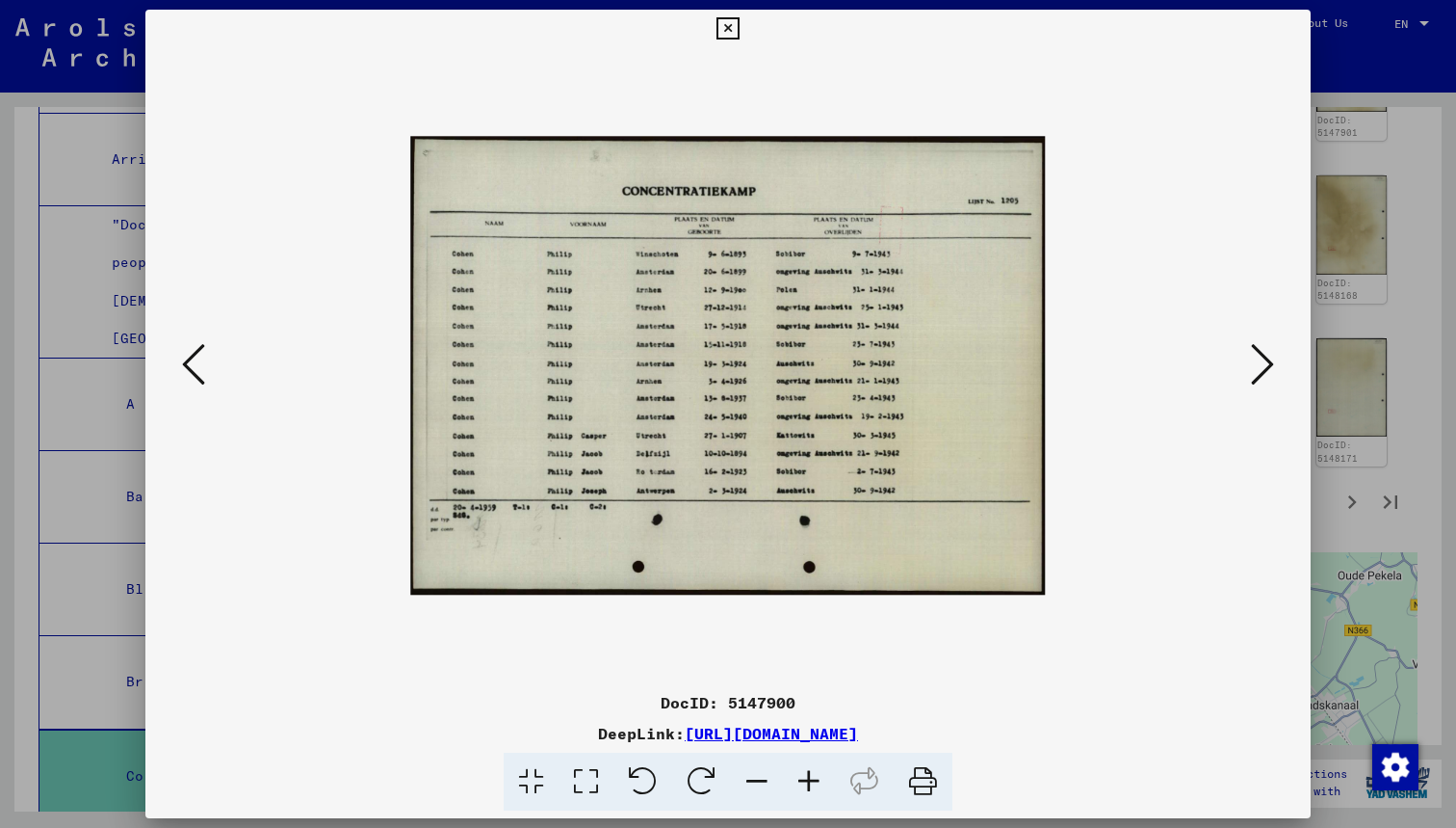
click at [189, 366] on icon at bounding box center [193, 364] width 23 height 46
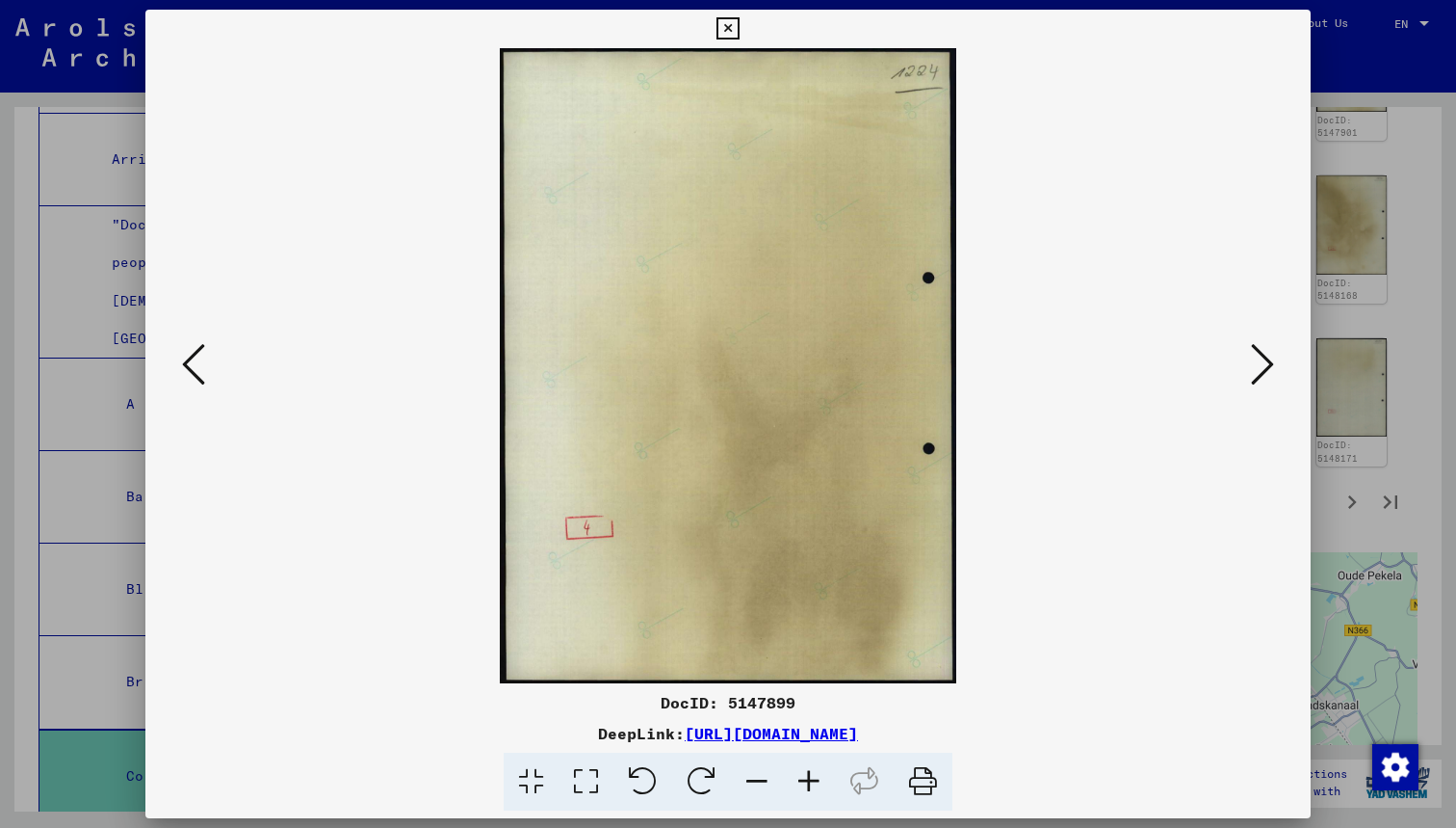
click at [1267, 374] on icon at bounding box center [1263, 364] width 23 height 46
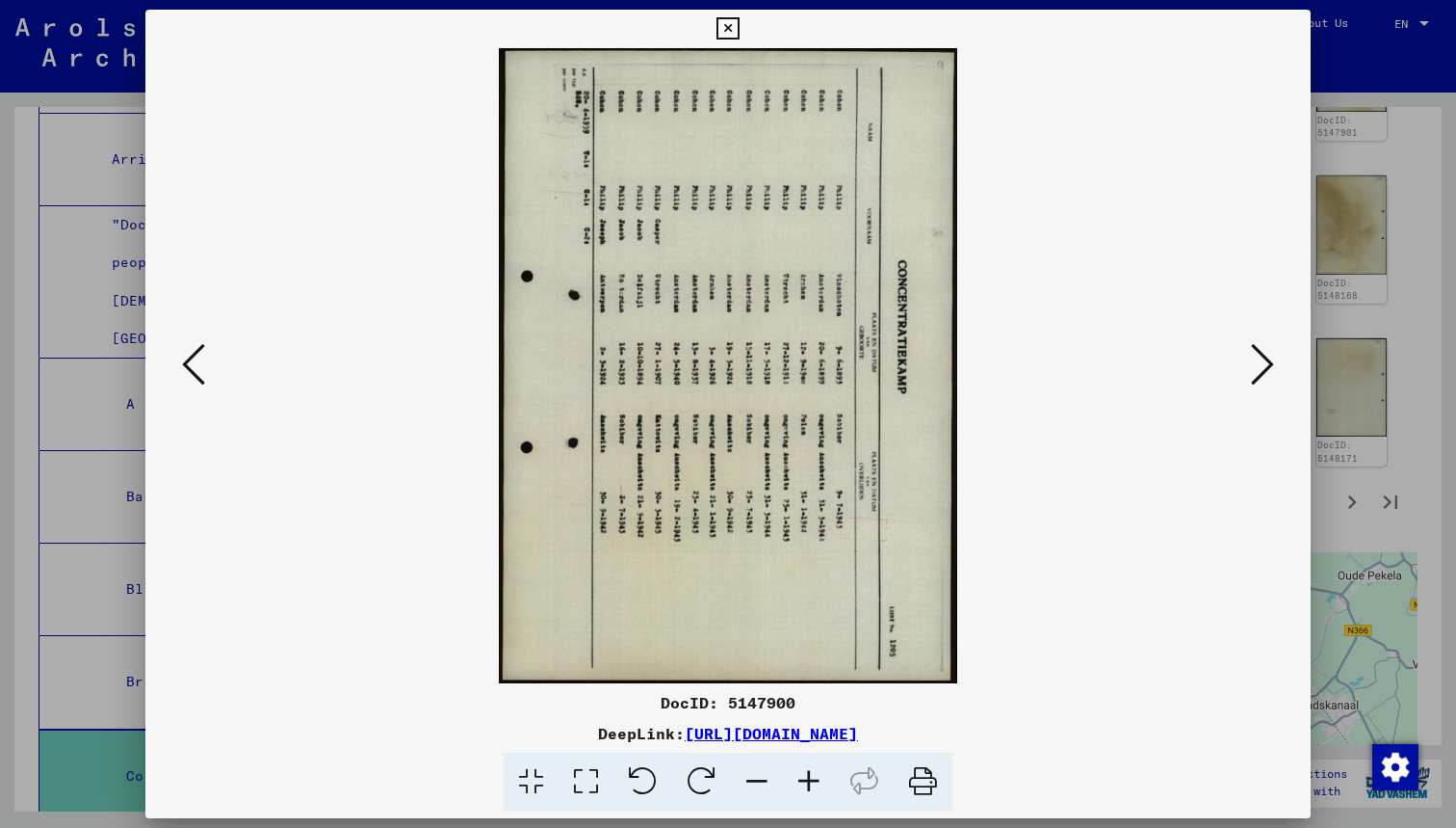
click at [642, 791] on icon at bounding box center [643, 782] width 59 height 59
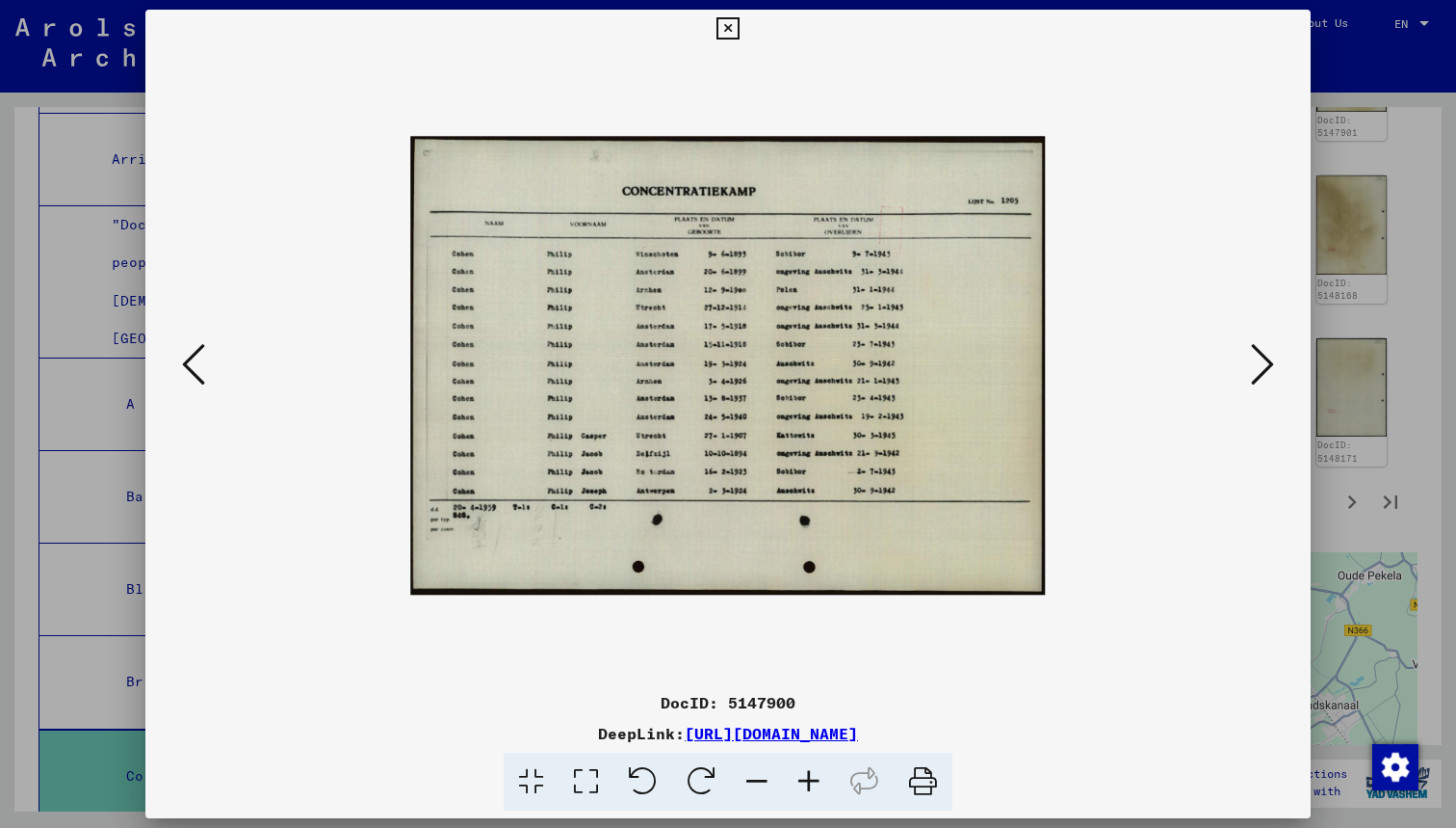
click at [206, 386] on button at bounding box center [193, 366] width 34 height 55
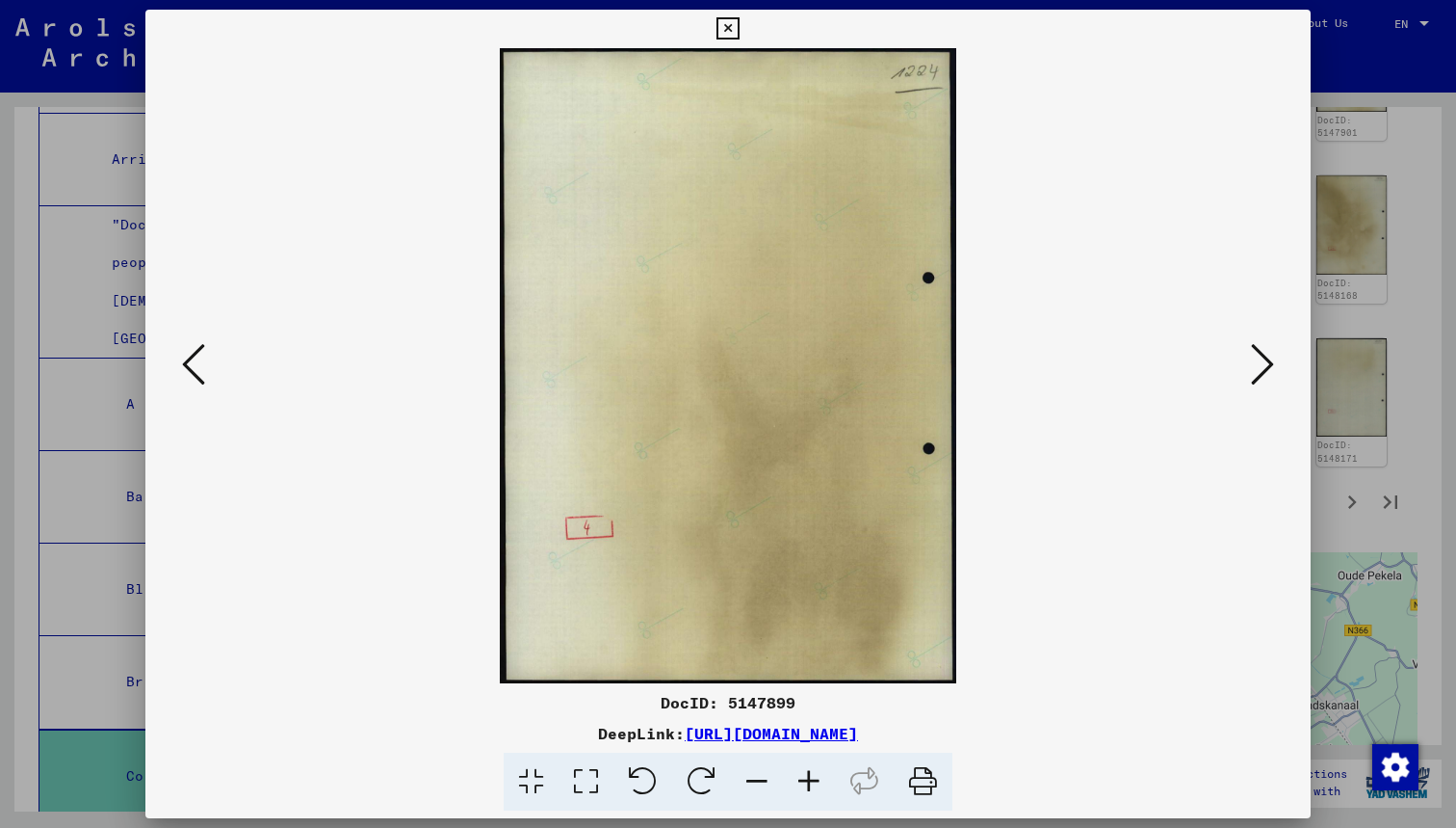
click at [206, 386] on button at bounding box center [193, 366] width 34 height 55
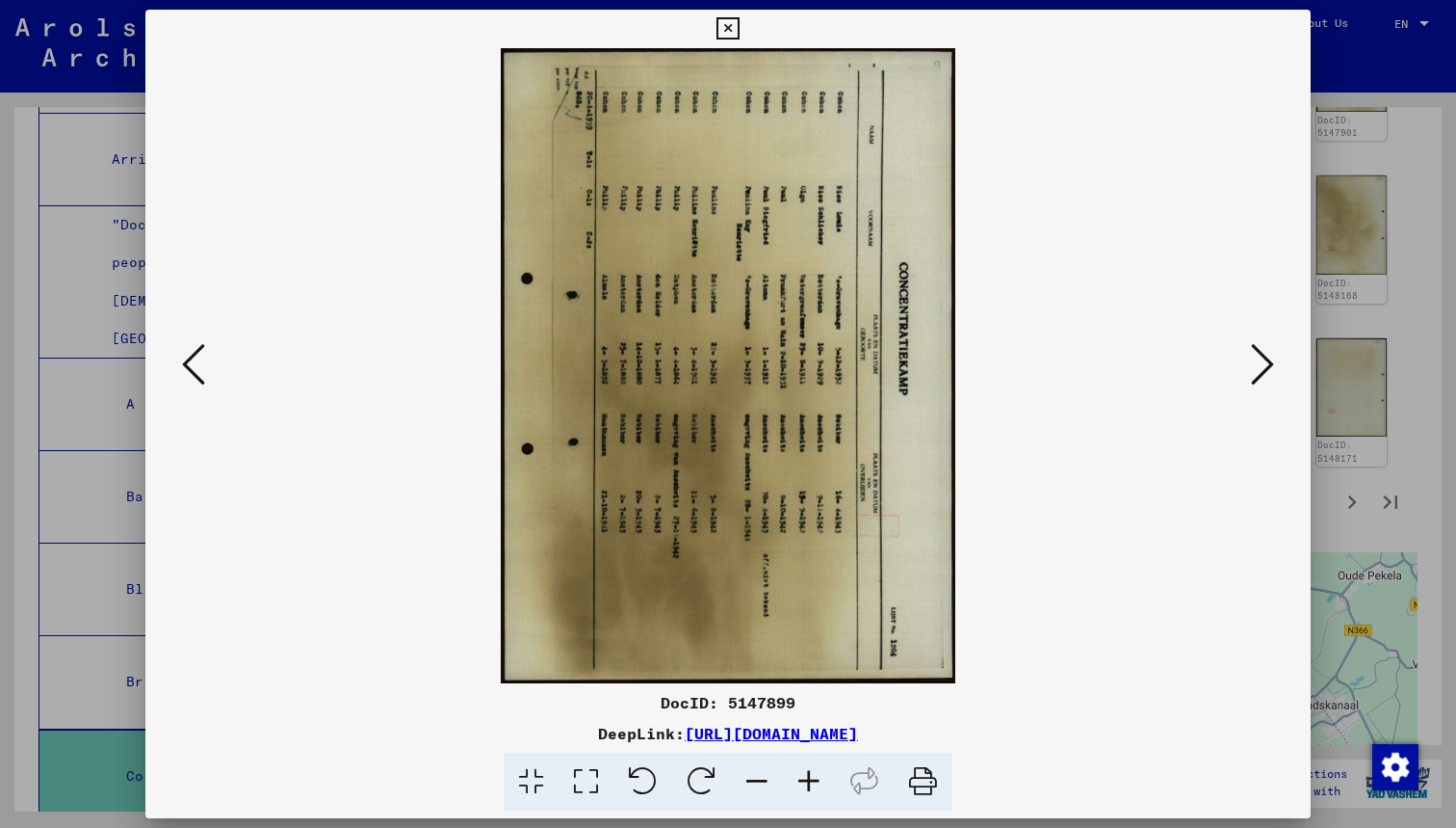
click at [655, 771] on icon at bounding box center [643, 782] width 59 height 59
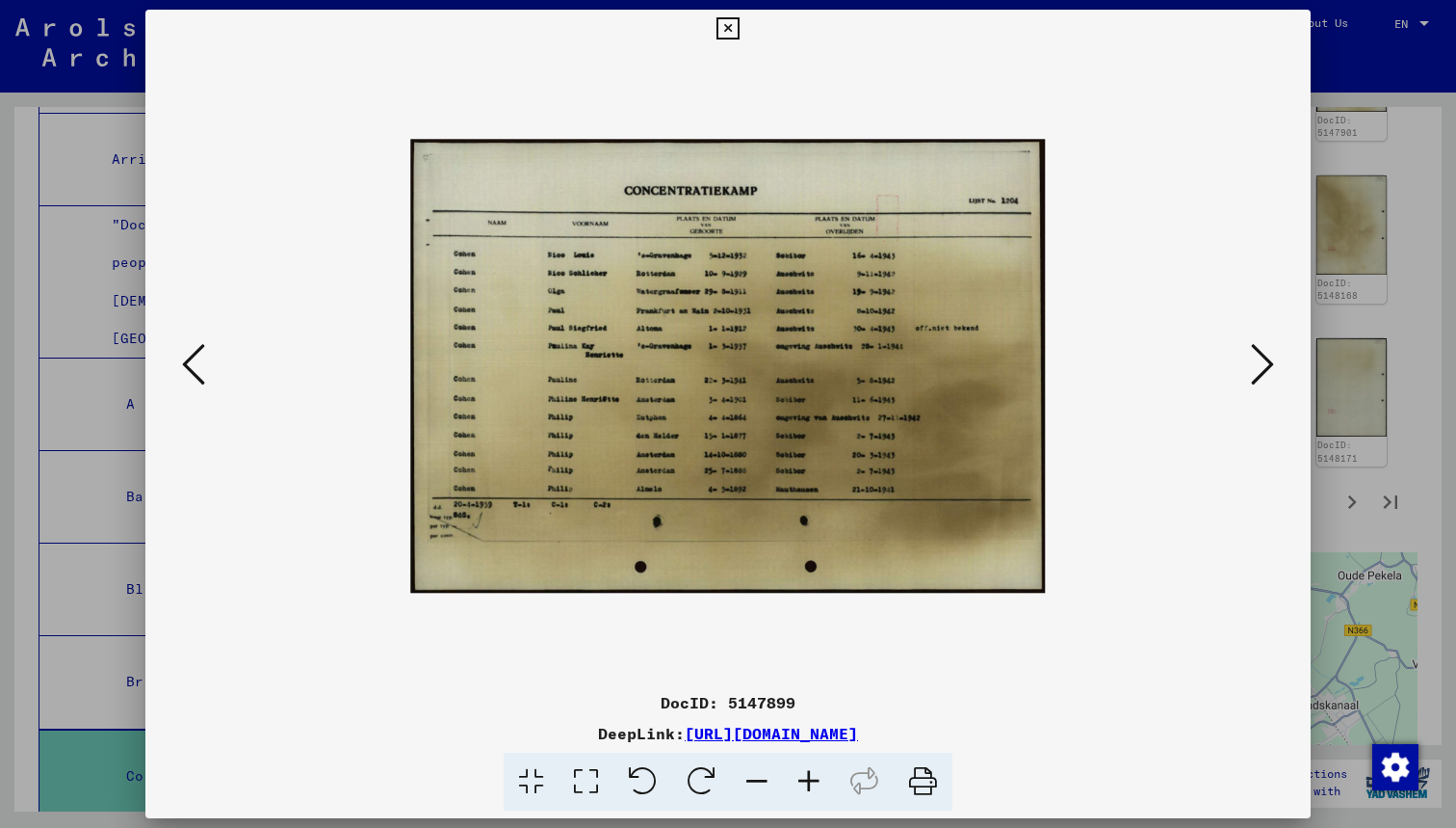
click at [198, 375] on icon at bounding box center [193, 364] width 23 height 46
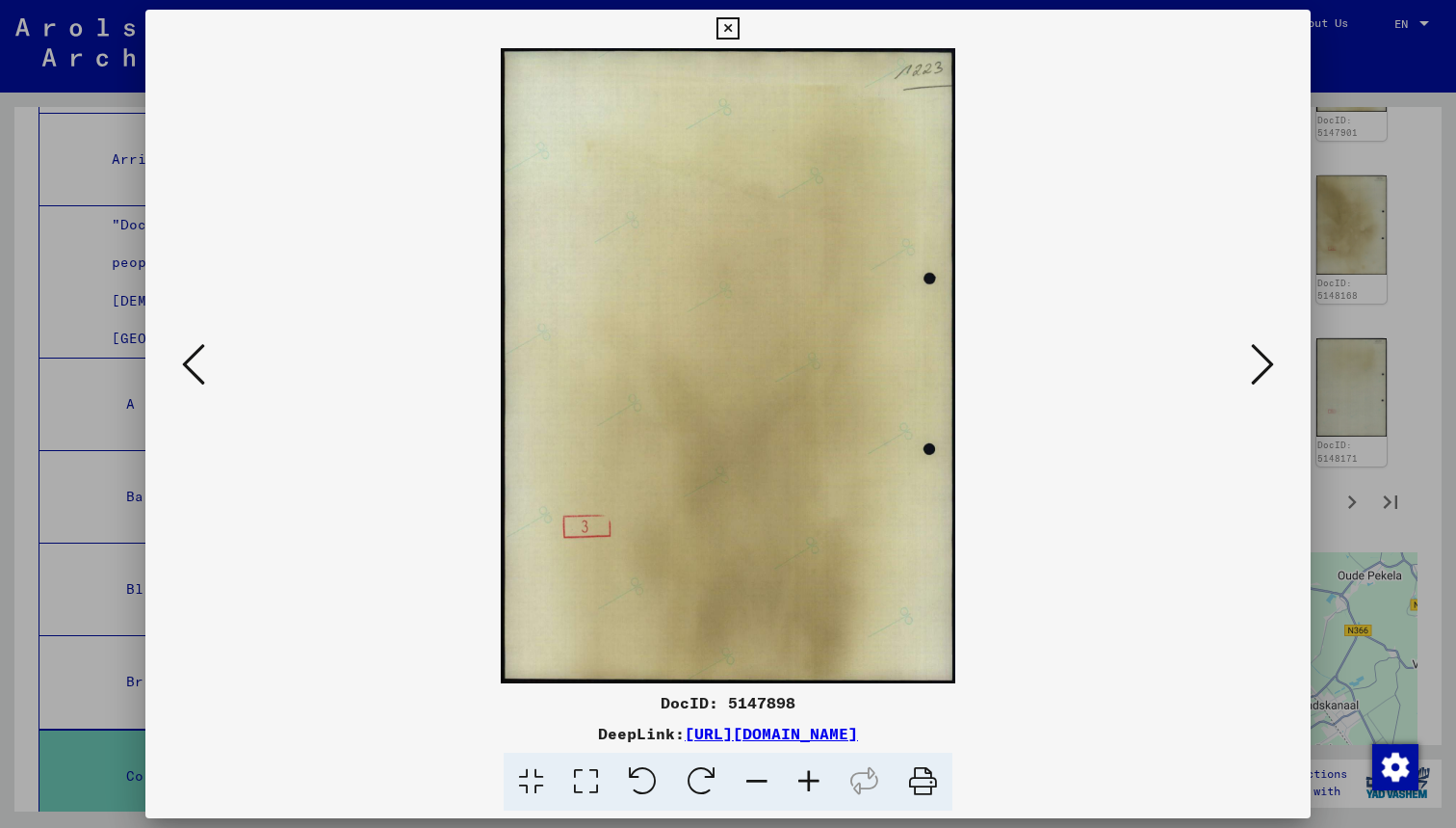
click at [198, 375] on icon at bounding box center [193, 364] width 23 height 46
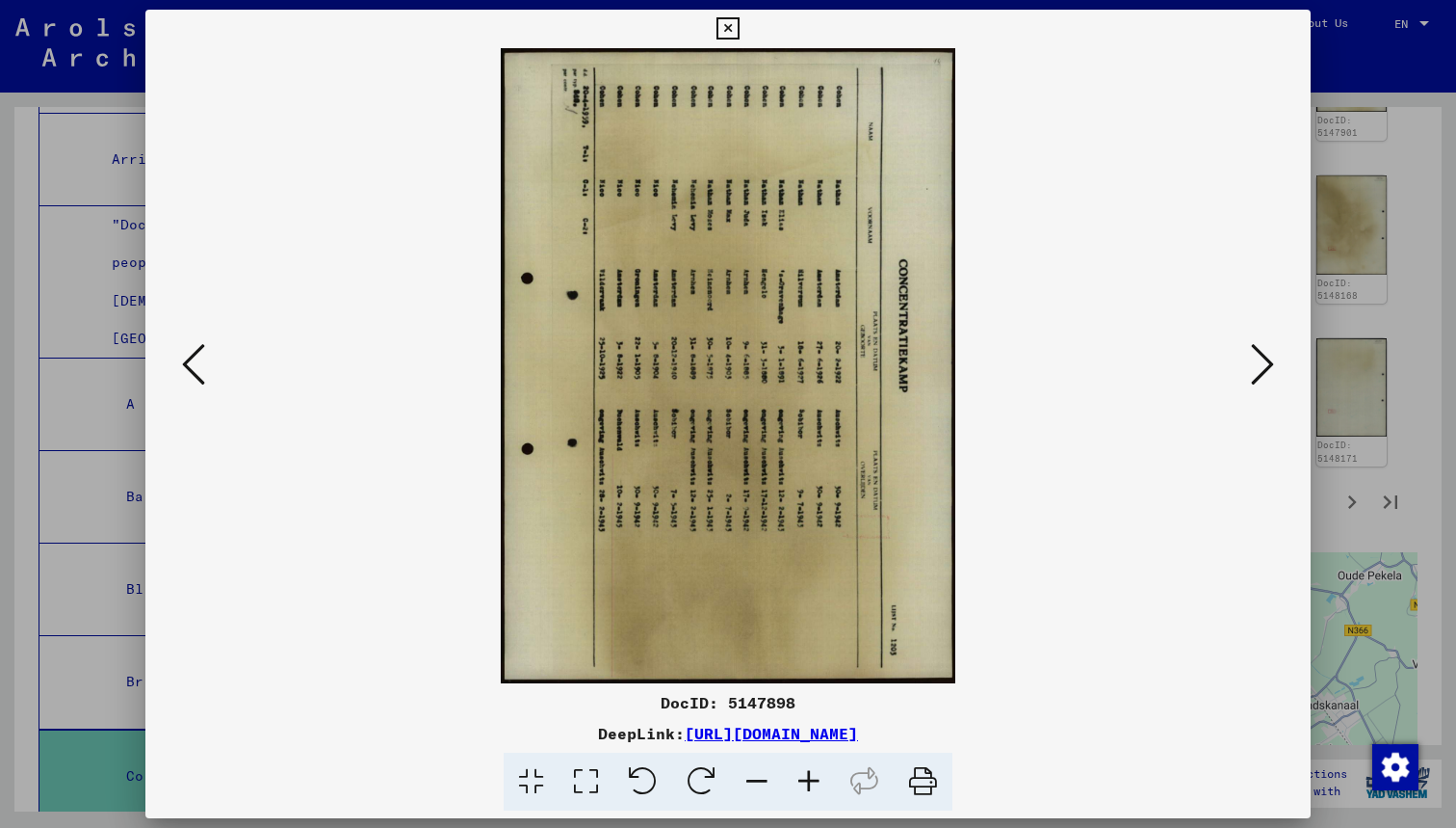
click at [661, 774] on icon at bounding box center [643, 782] width 59 height 59
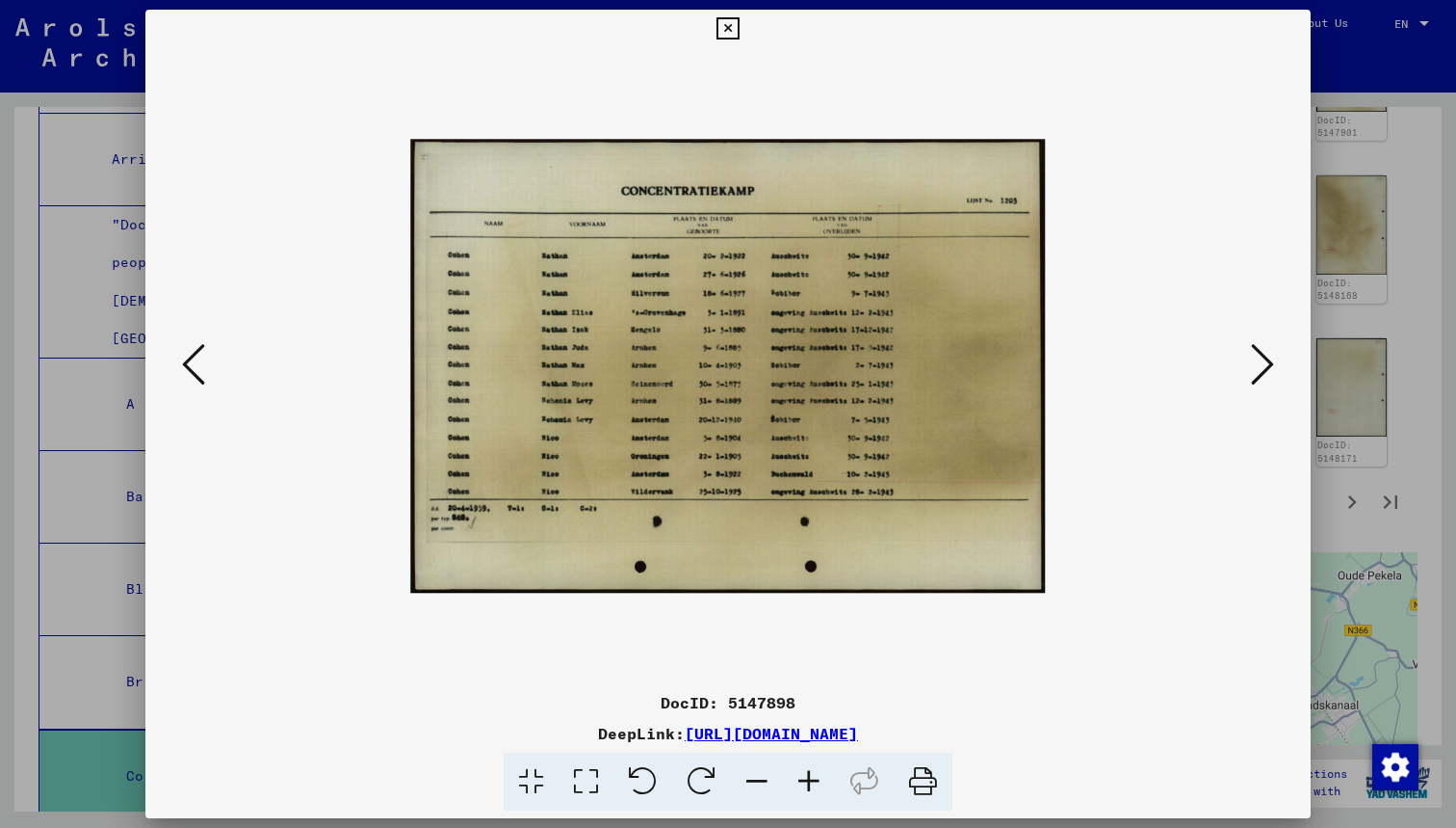
click at [820, 787] on icon at bounding box center [808, 782] width 52 height 59
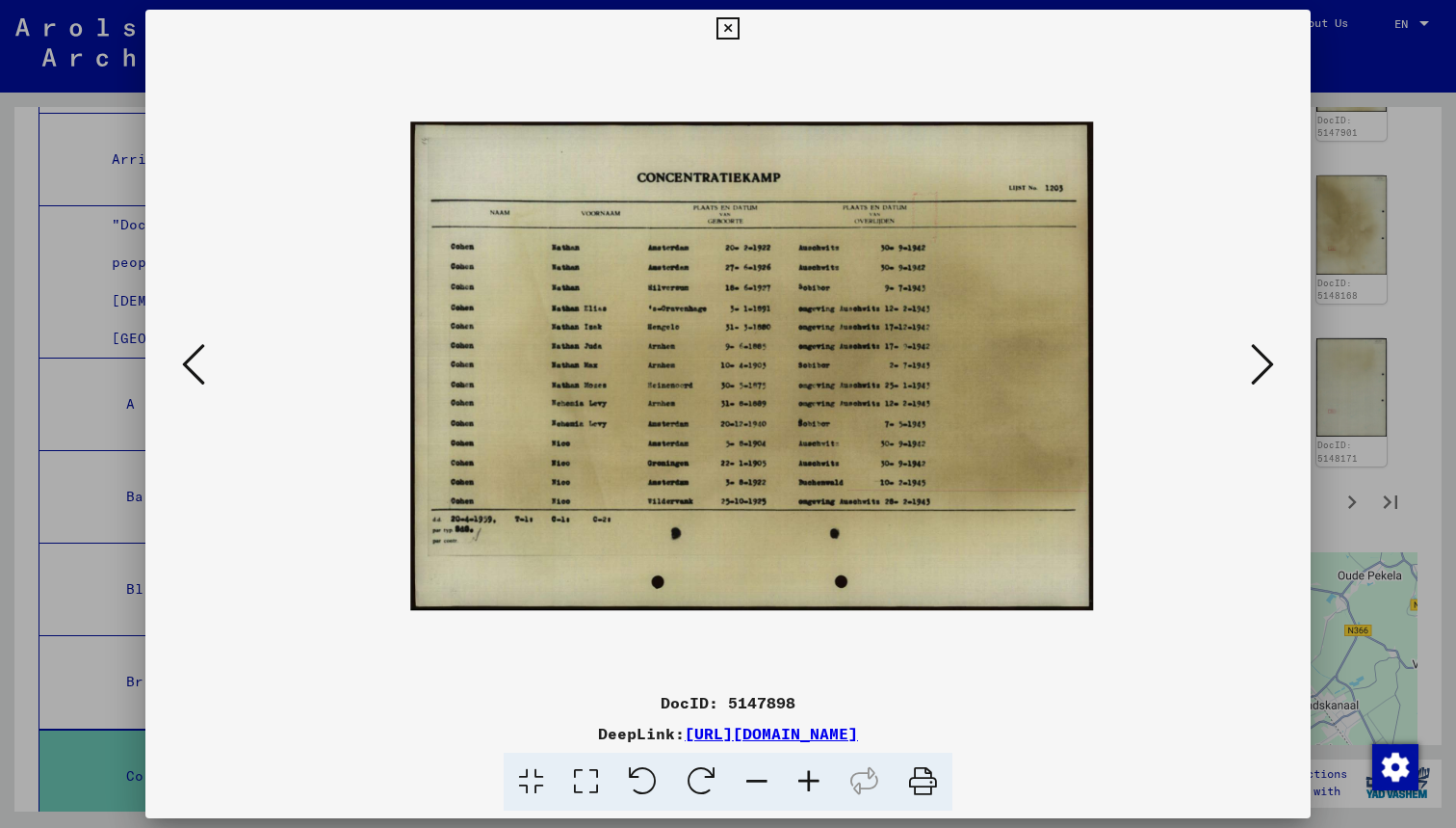
click at [820, 787] on icon at bounding box center [808, 782] width 52 height 59
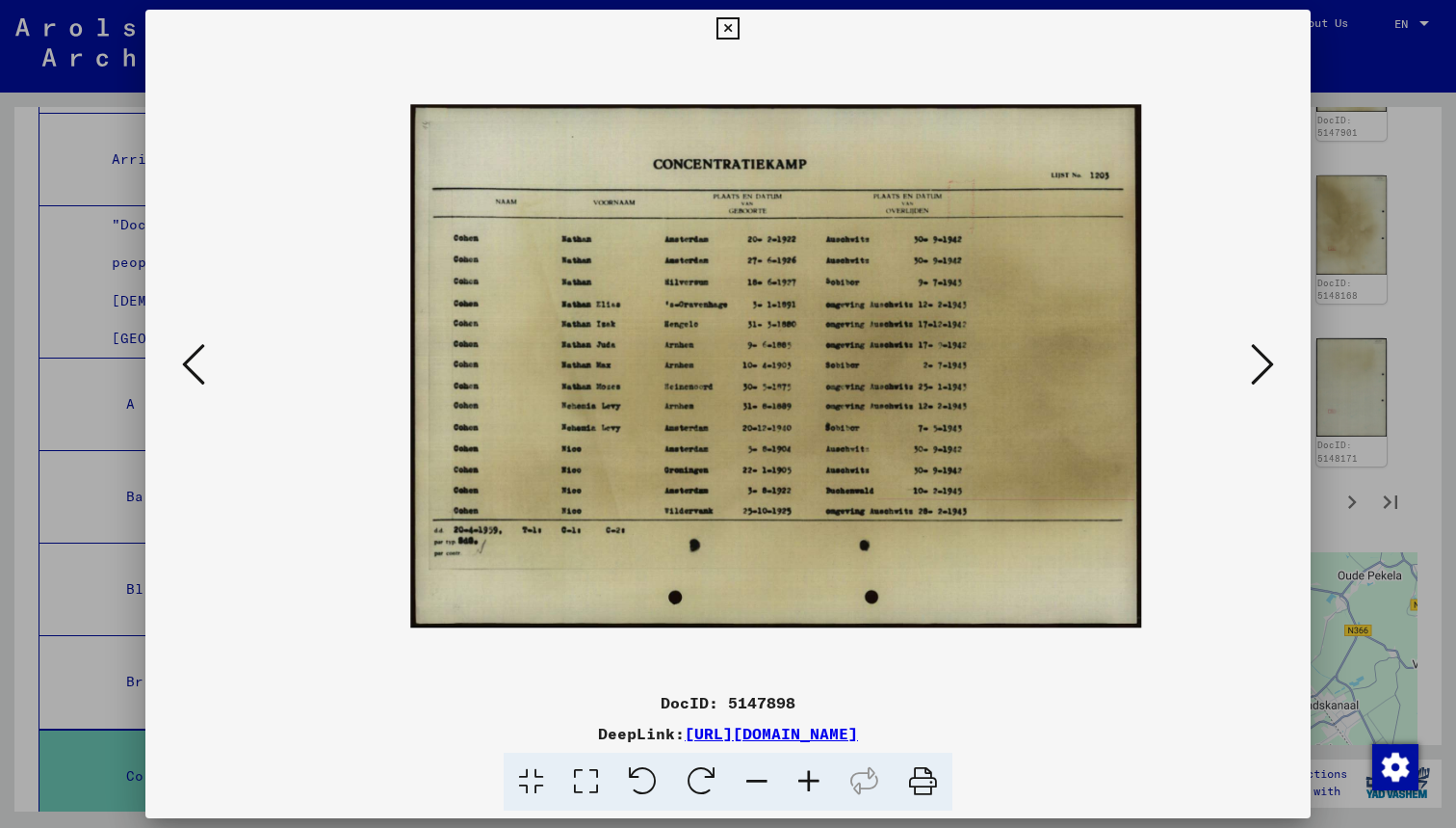
click at [820, 787] on icon at bounding box center [808, 782] width 52 height 59
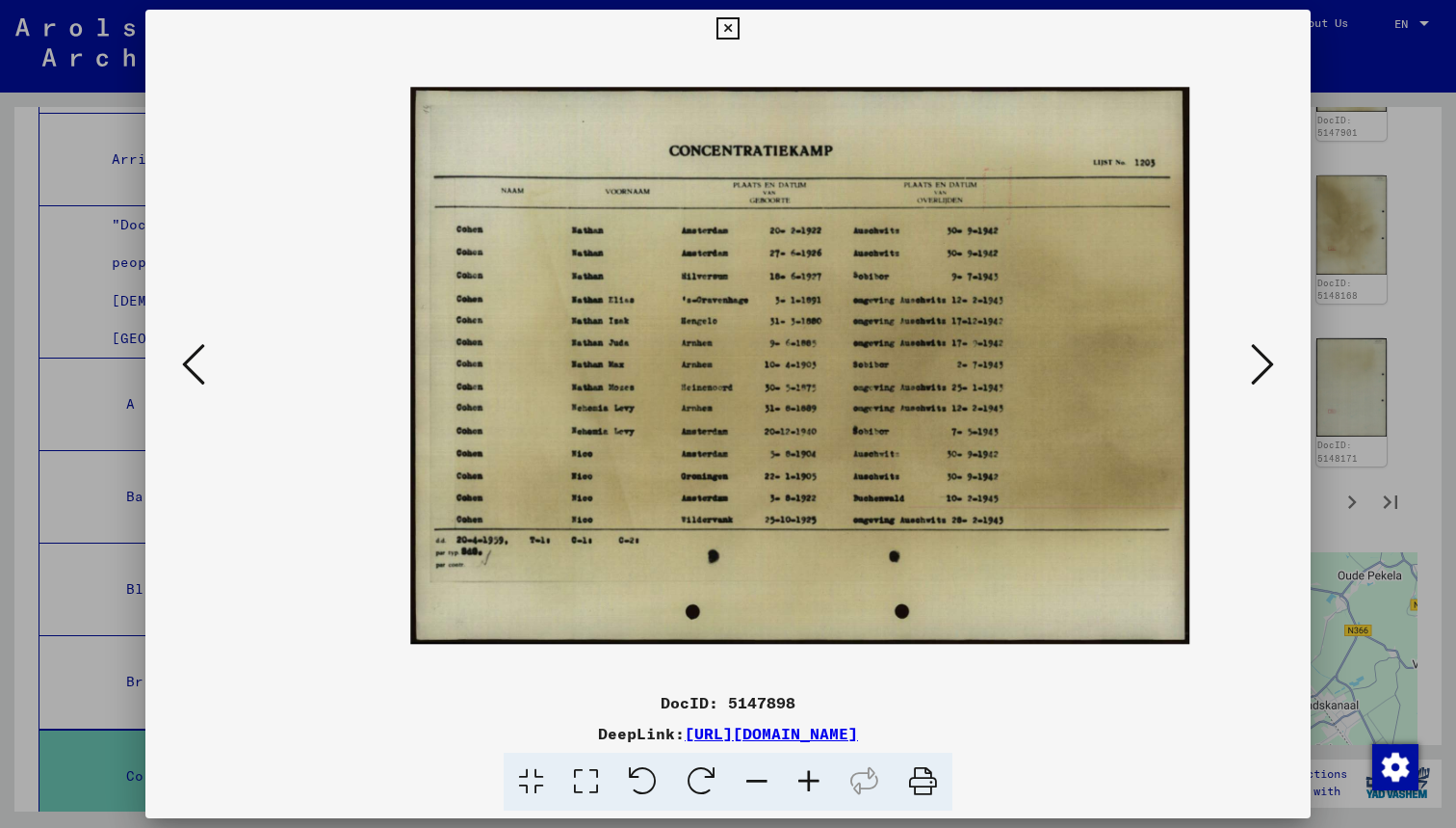
click at [820, 787] on icon at bounding box center [808, 782] width 52 height 59
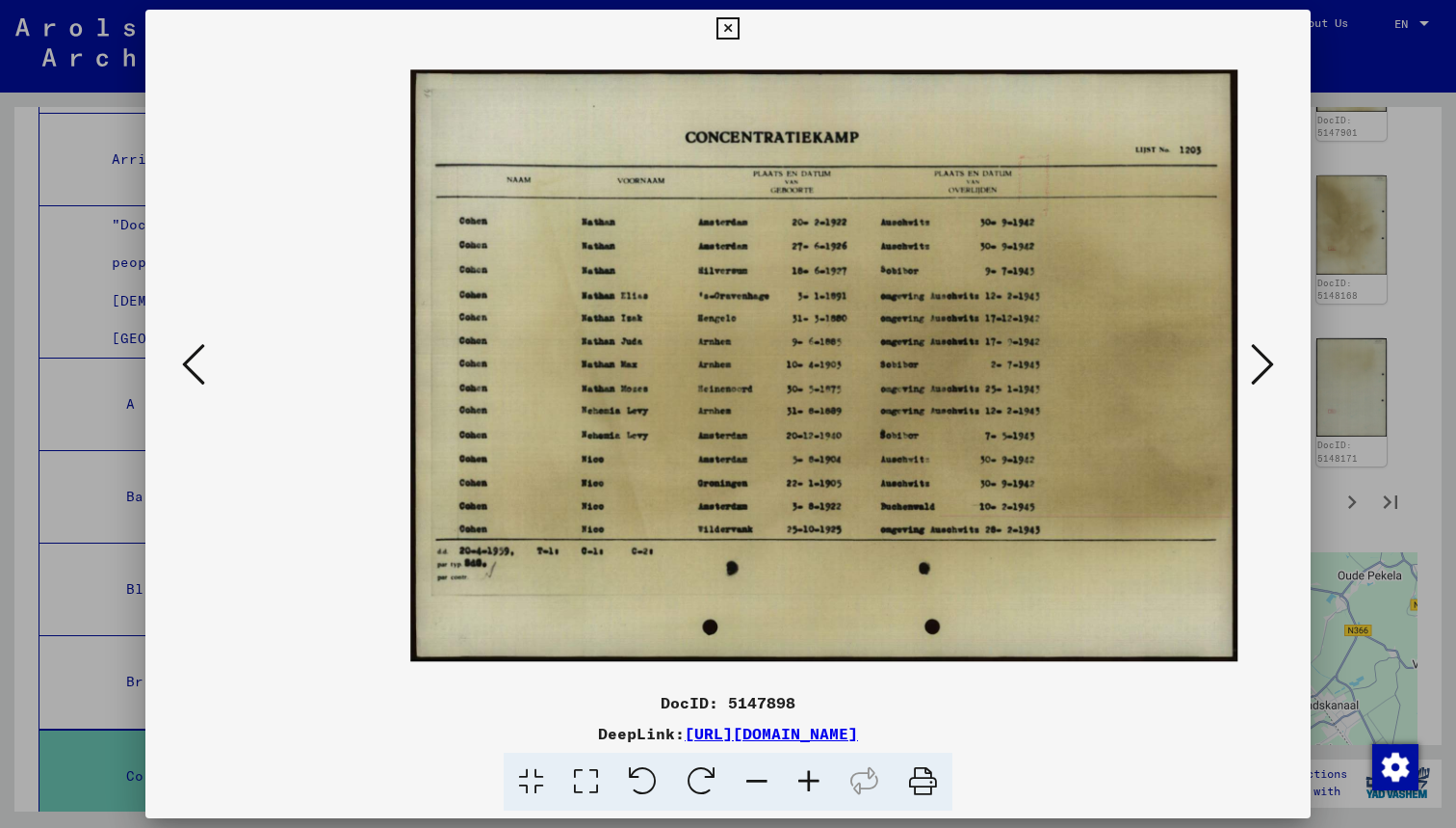
click at [820, 787] on icon at bounding box center [808, 782] width 52 height 59
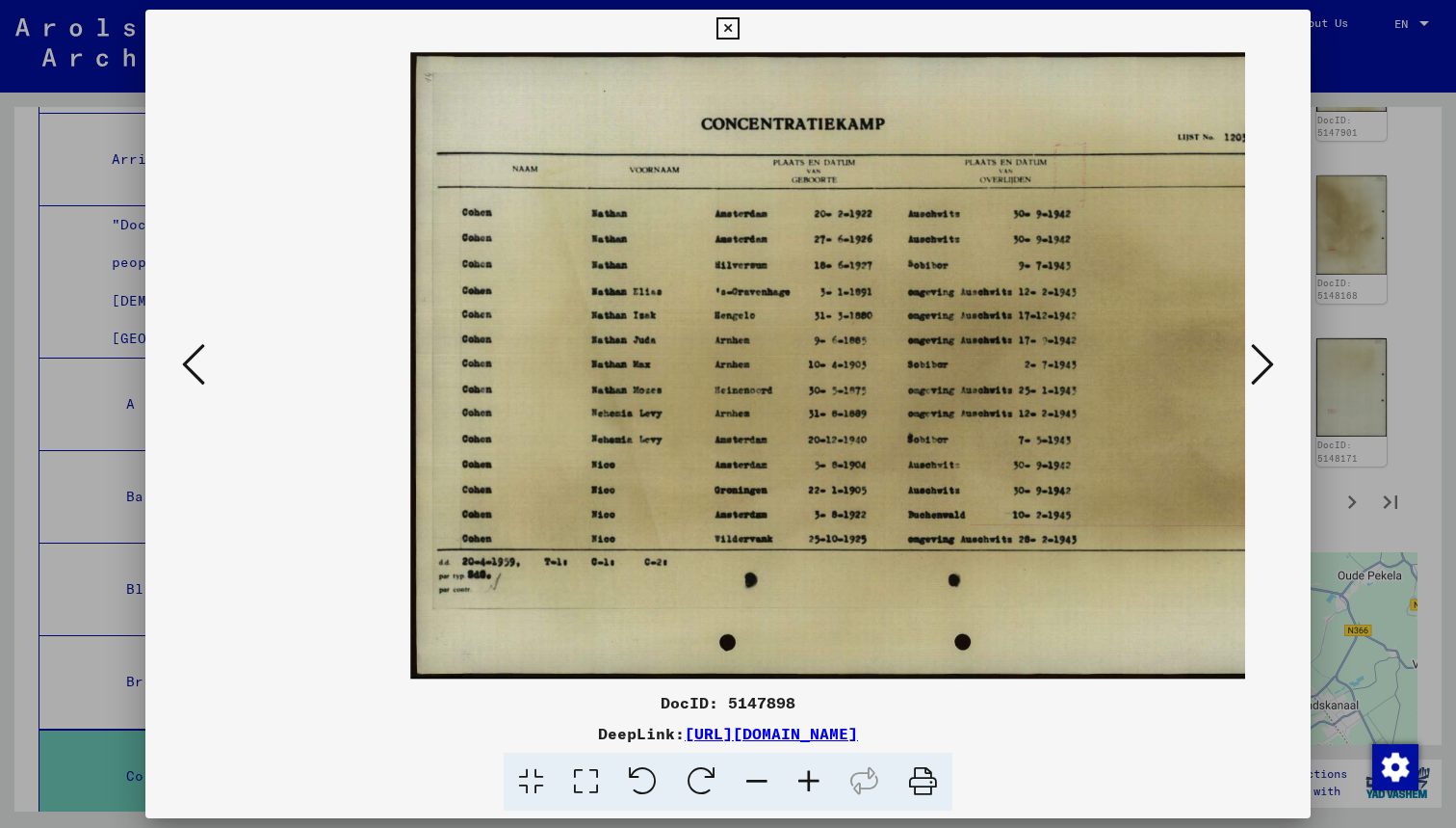
click at [820, 787] on icon at bounding box center [808, 782] width 52 height 59
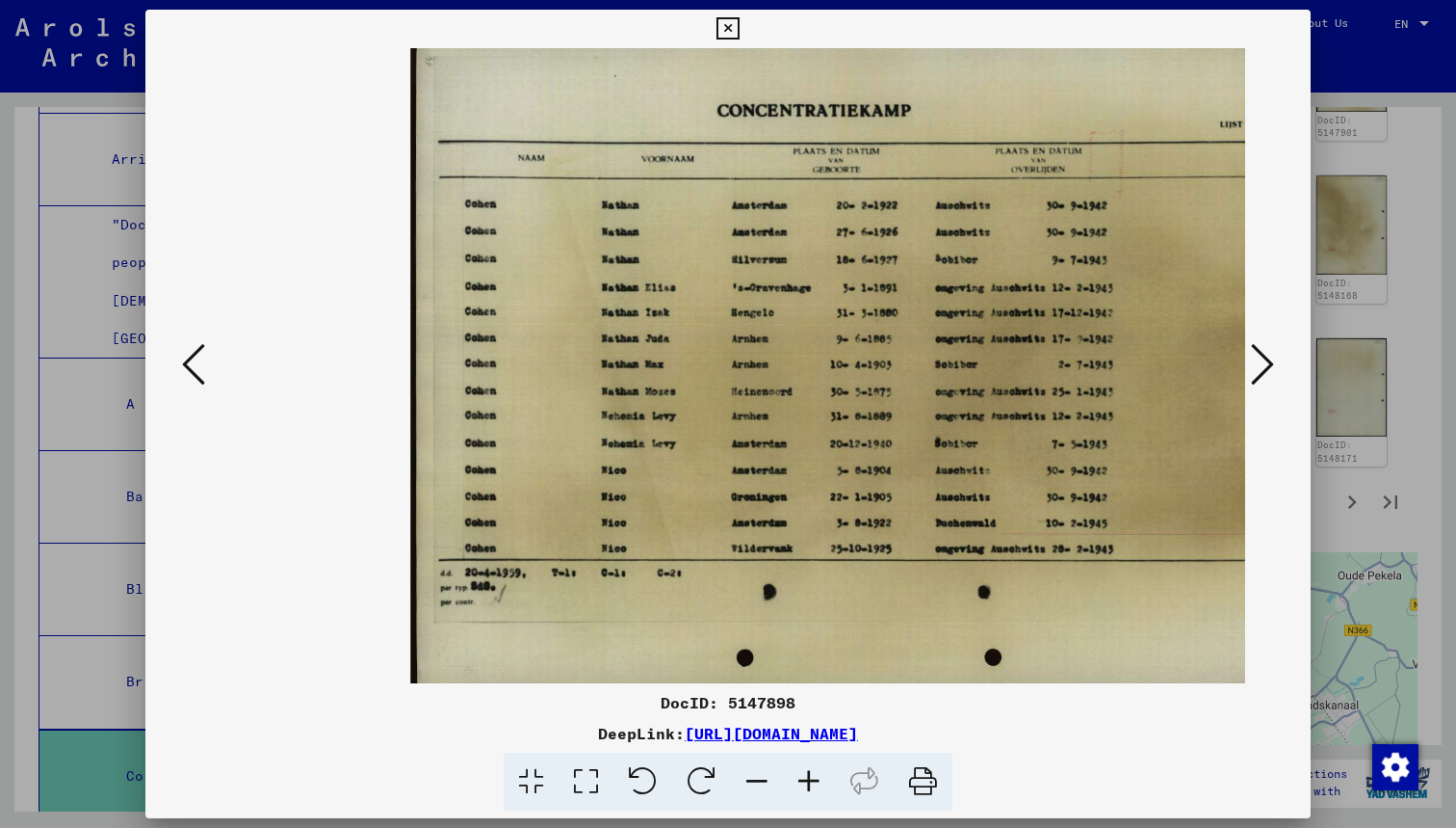
click at [820, 787] on icon at bounding box center [808, 782] width 52 height 59
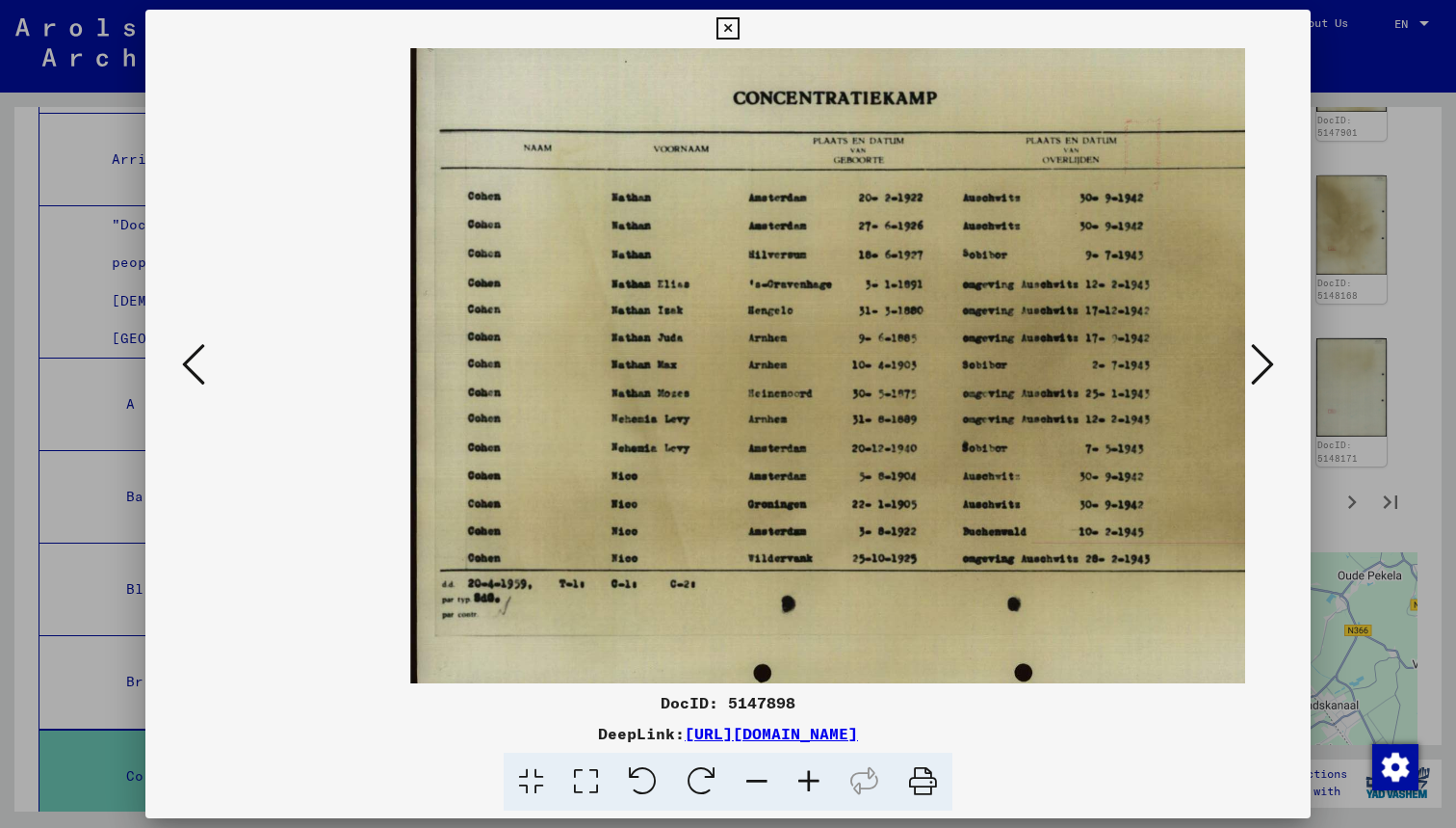
click at [820, 787] on icon at bounding box center [808, 782] width 52 height 59
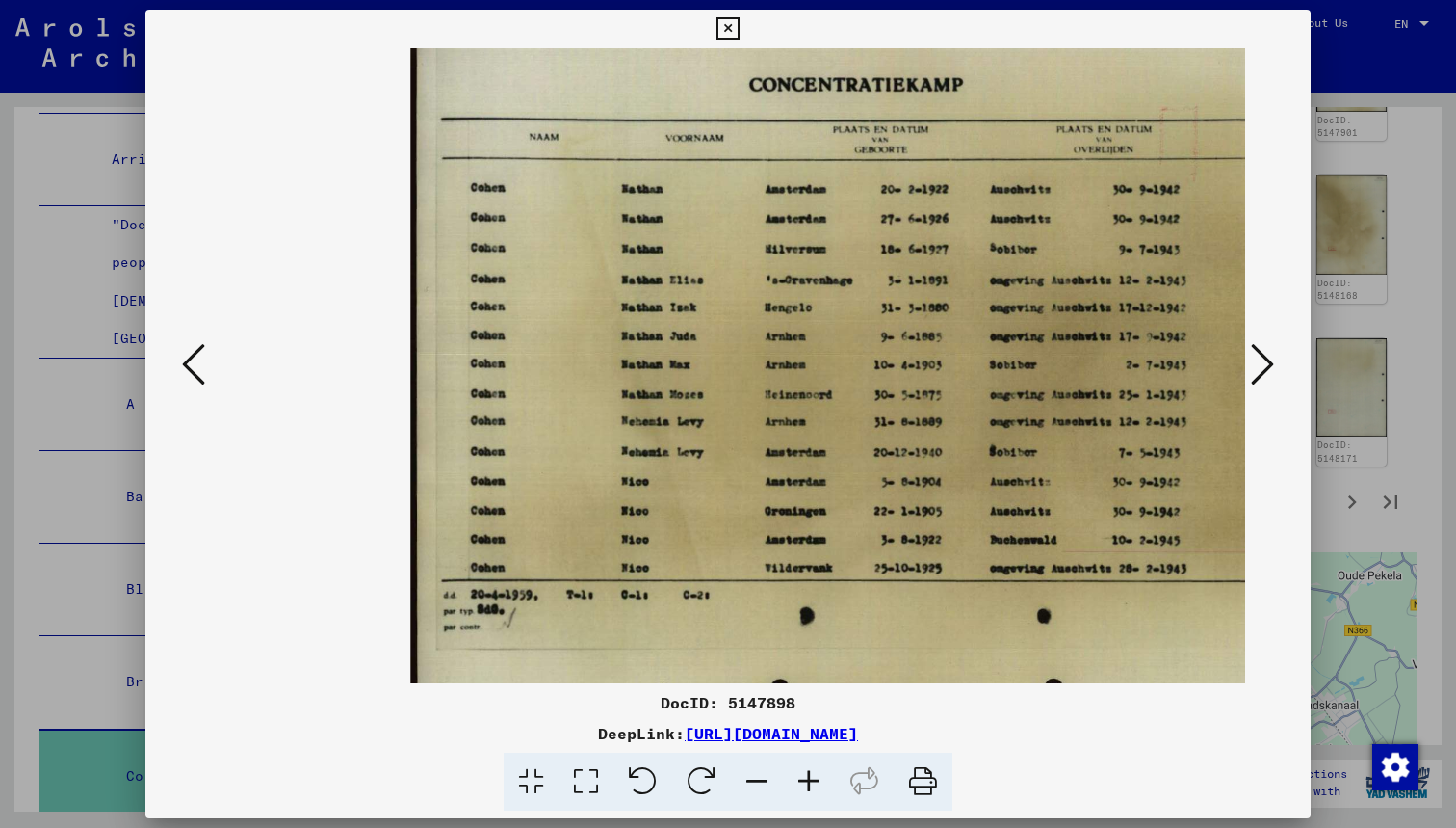
click at [188, 375] on icon at bounding box center [193, 364] width 23 height 46
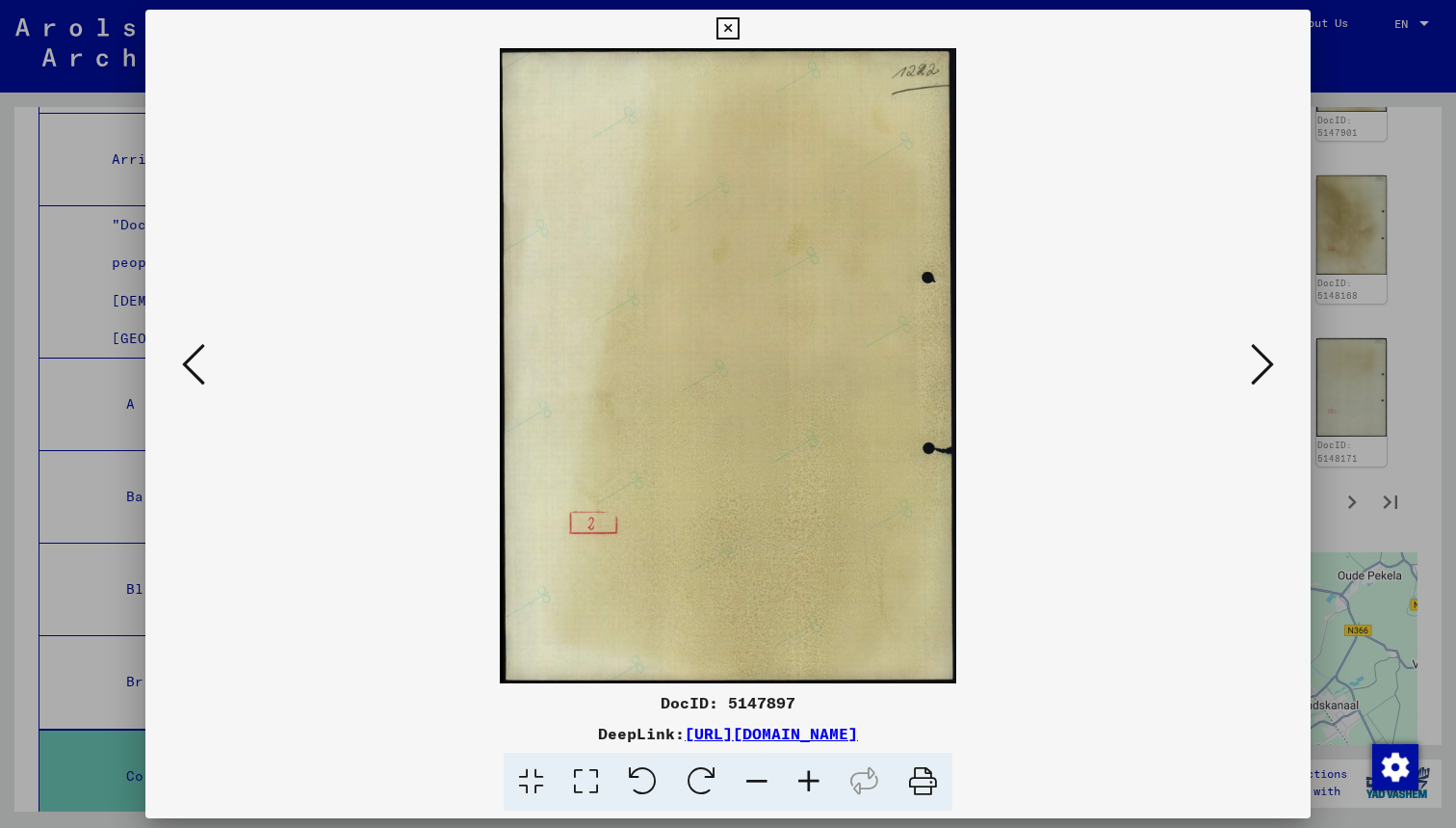
click at [188, 375] on icon at bounding box center [193, 364] width 23 height 46
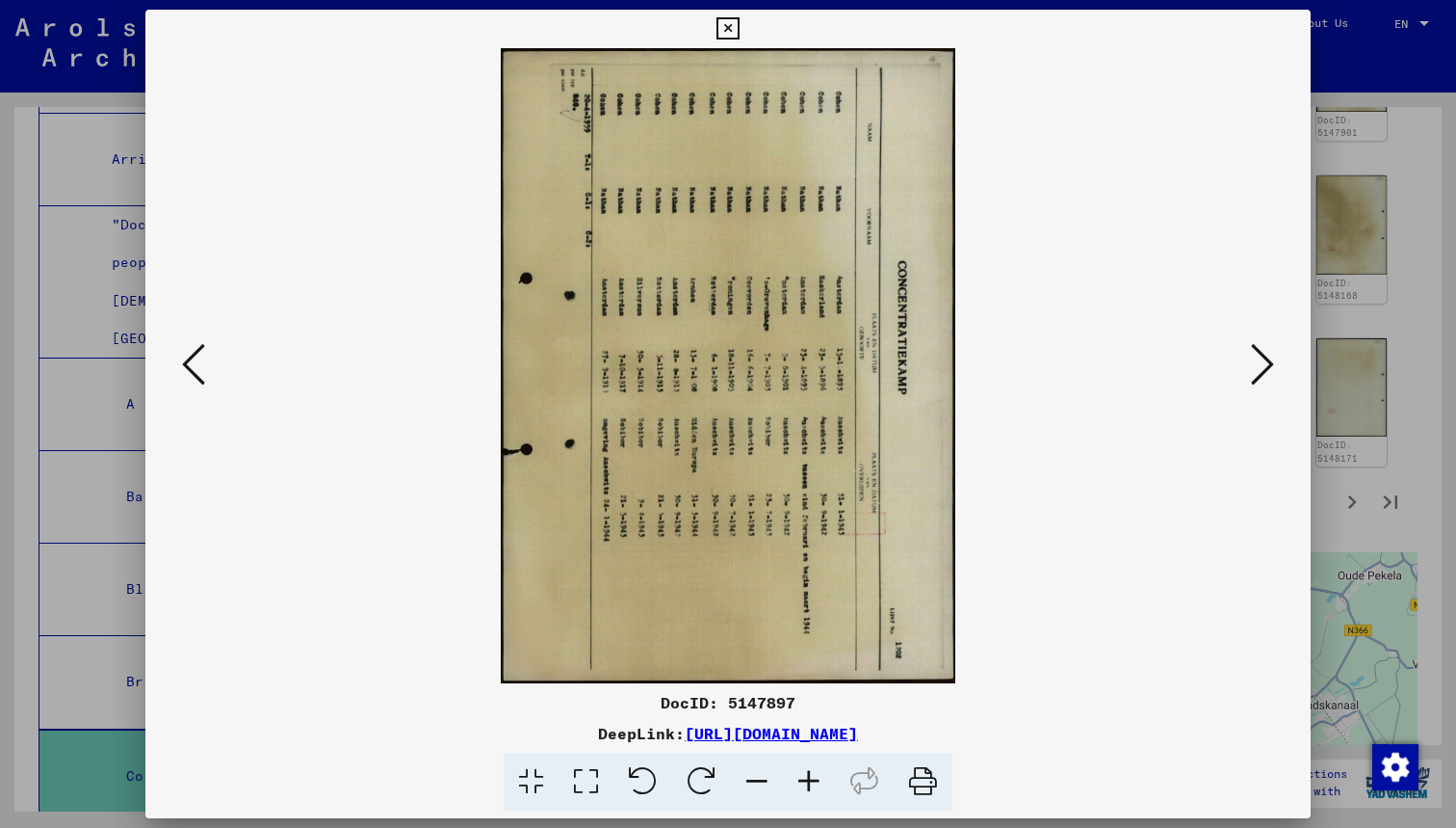
click at [660, 788] on icon at bounding box center [643, 782] width 59 height 59
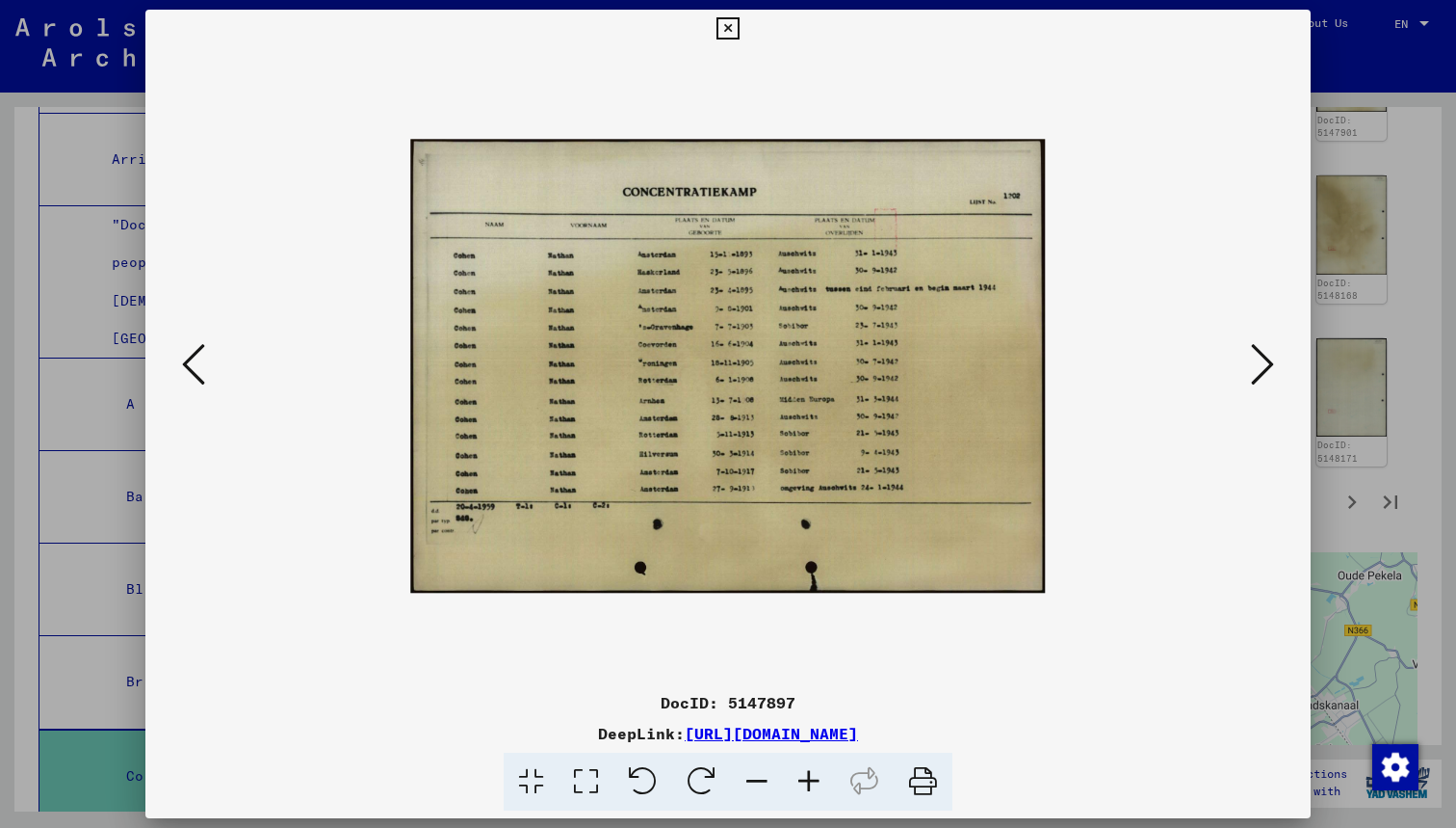
click at [739, 28] on icon at bounding box center [727, 29] width 22 height 23
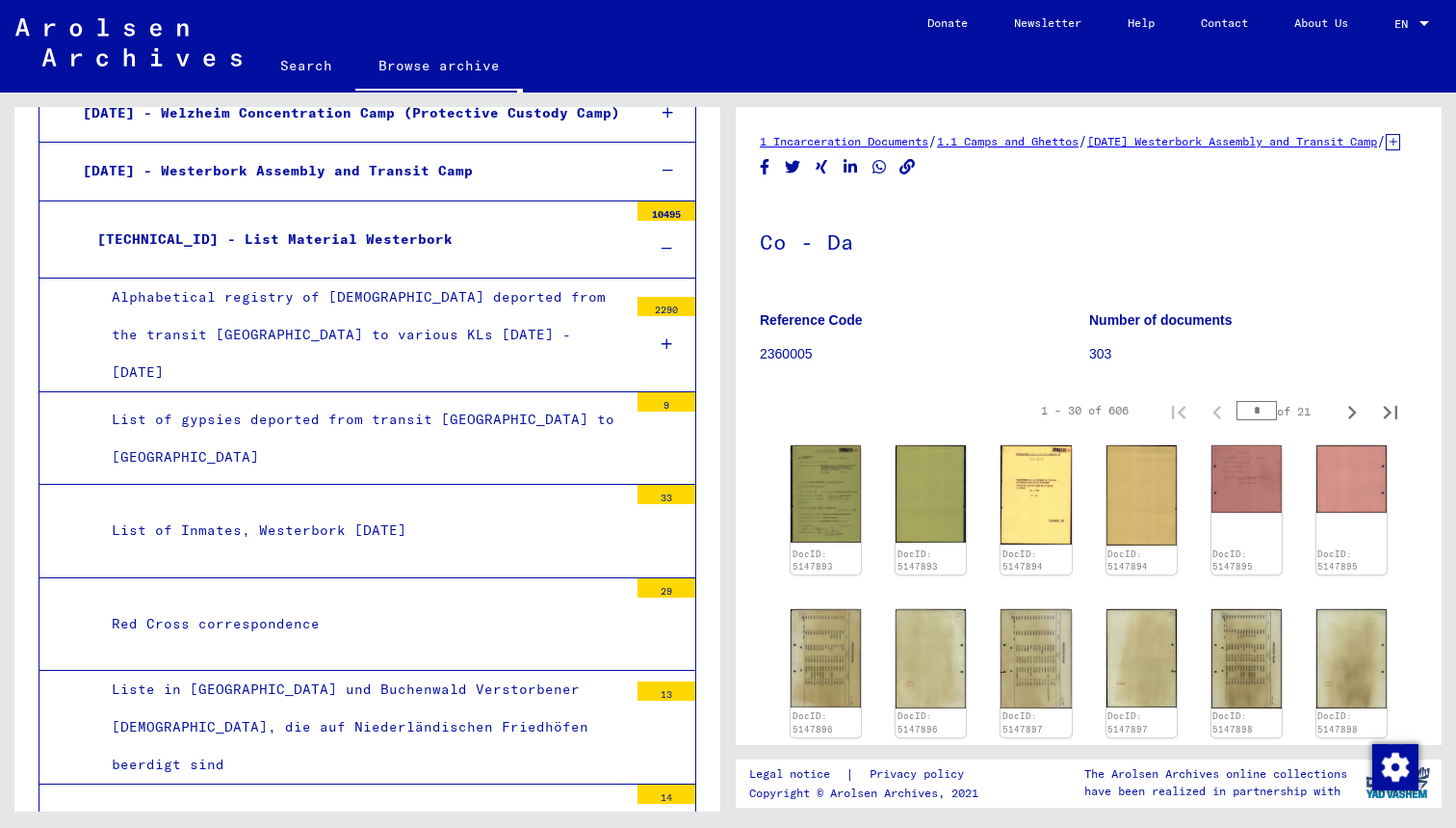
scroll to position [0, 0]
